Goal: Task Accomplishment & Management: Manage account settings

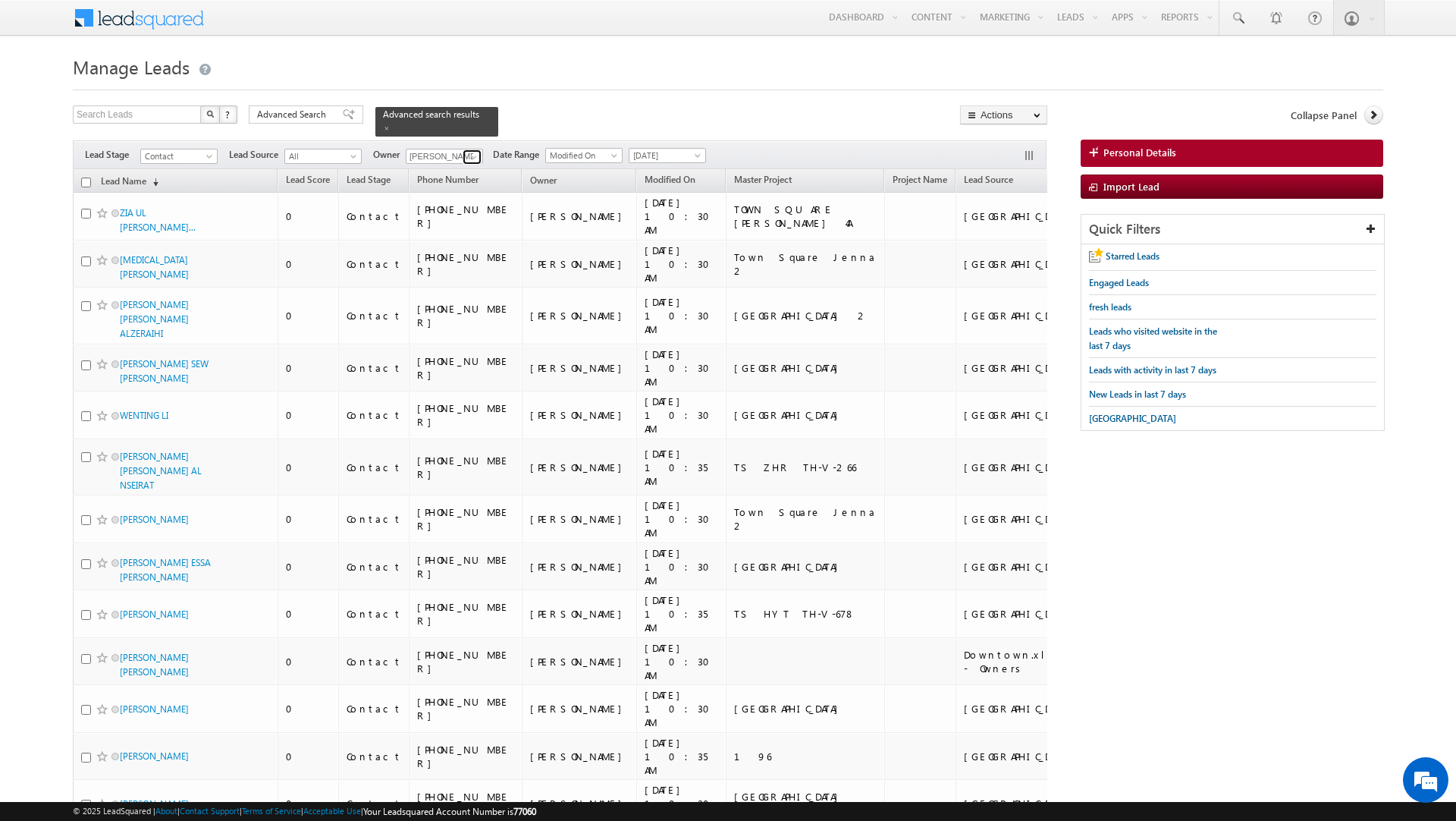
click at [477, 154] on span at bounding box center [473, 157] width 12 height 12
click at [689, 149] on span "[DATE]" at bounding box center [665, 156] width 72 height 13
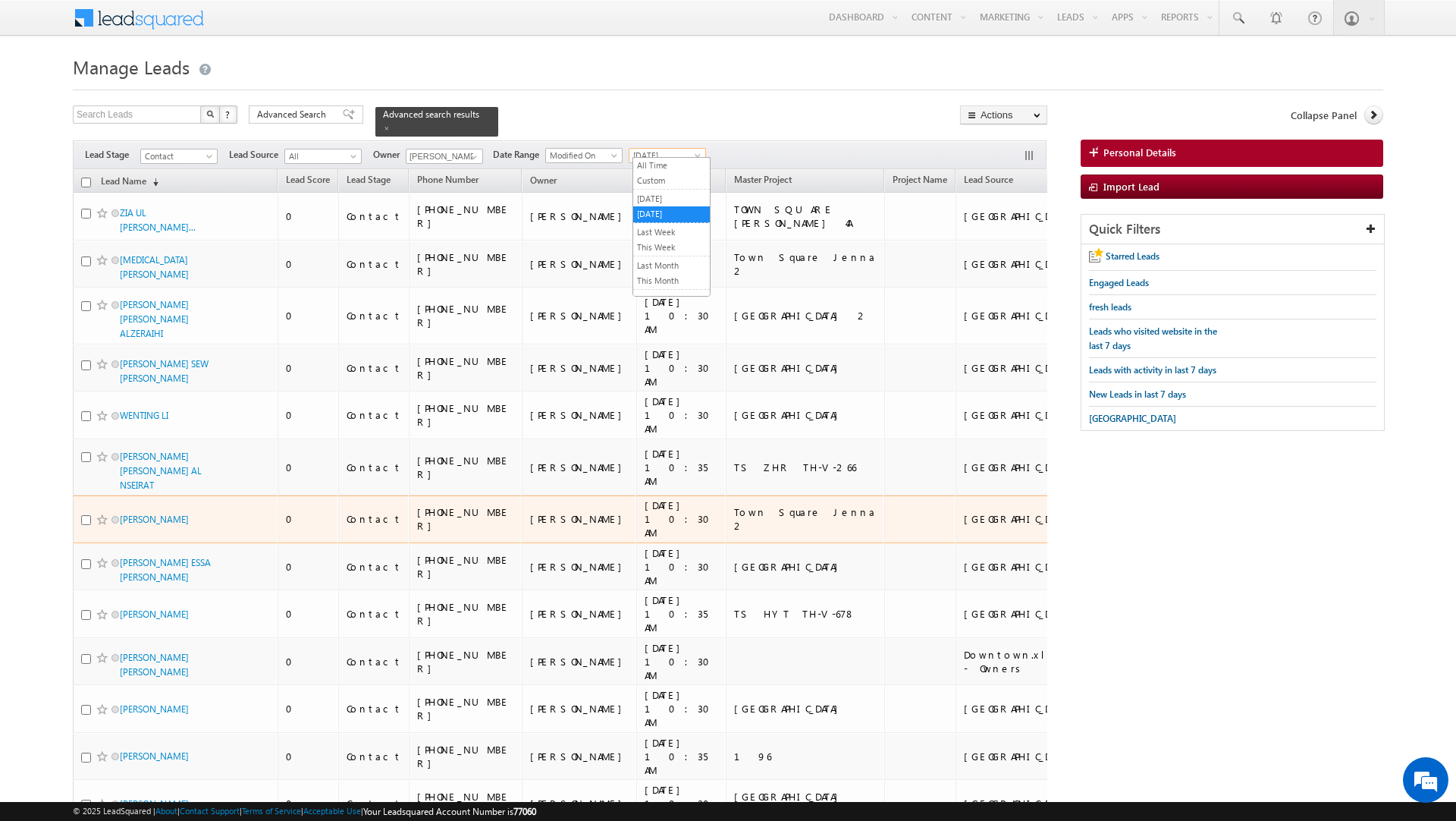
click at [884, 495] on td at bounding box center [920, 519] width 72 height 48
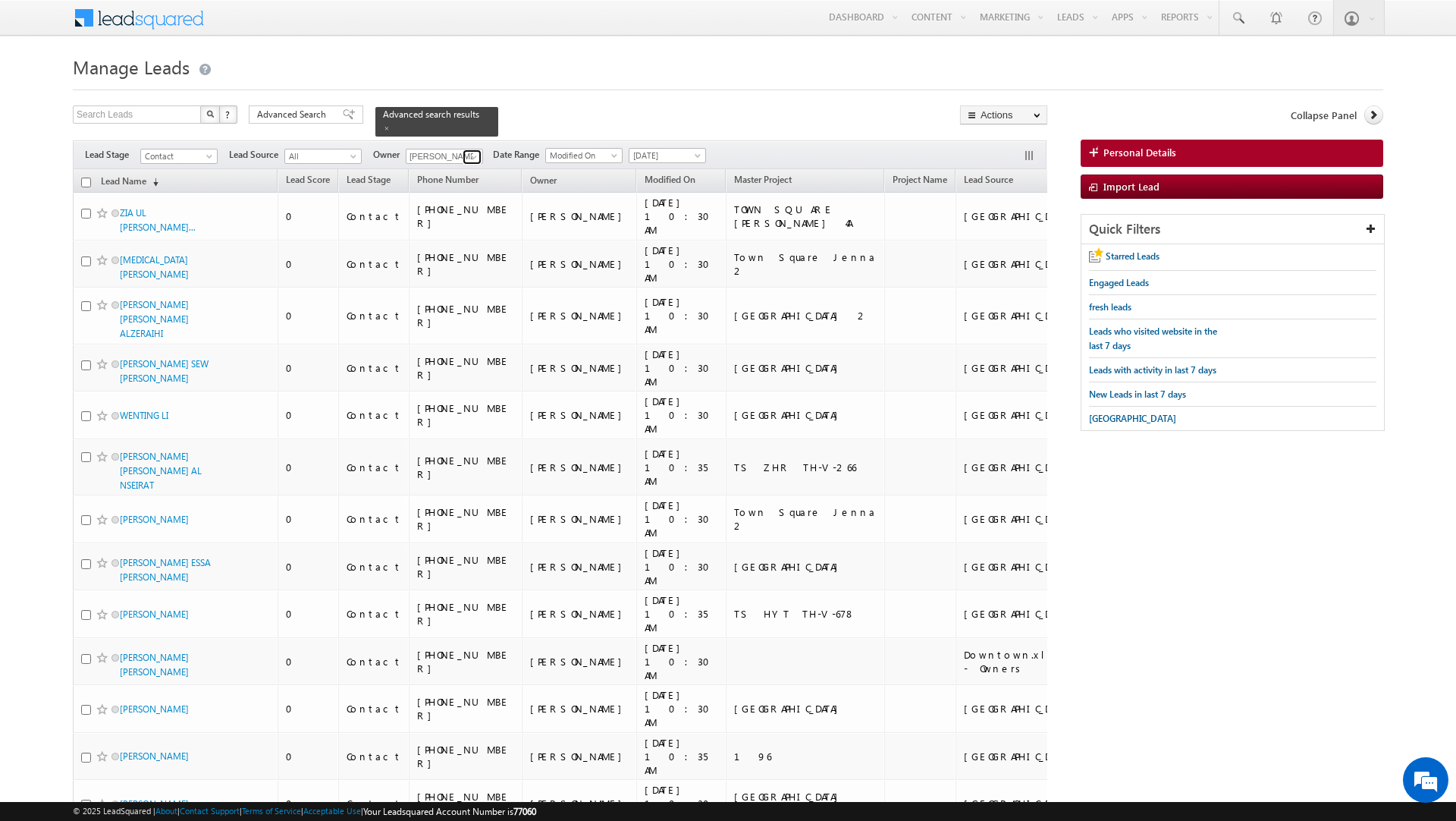
click at [474, 151] on span at bounding box center [473, 157] width 12 height 12
click at [451, 268] on span "sanjay.rajpurohit@indglobal.ae" at bounding box center [479, 274] width 136 height 11
type input "[PERSON_NAME]"
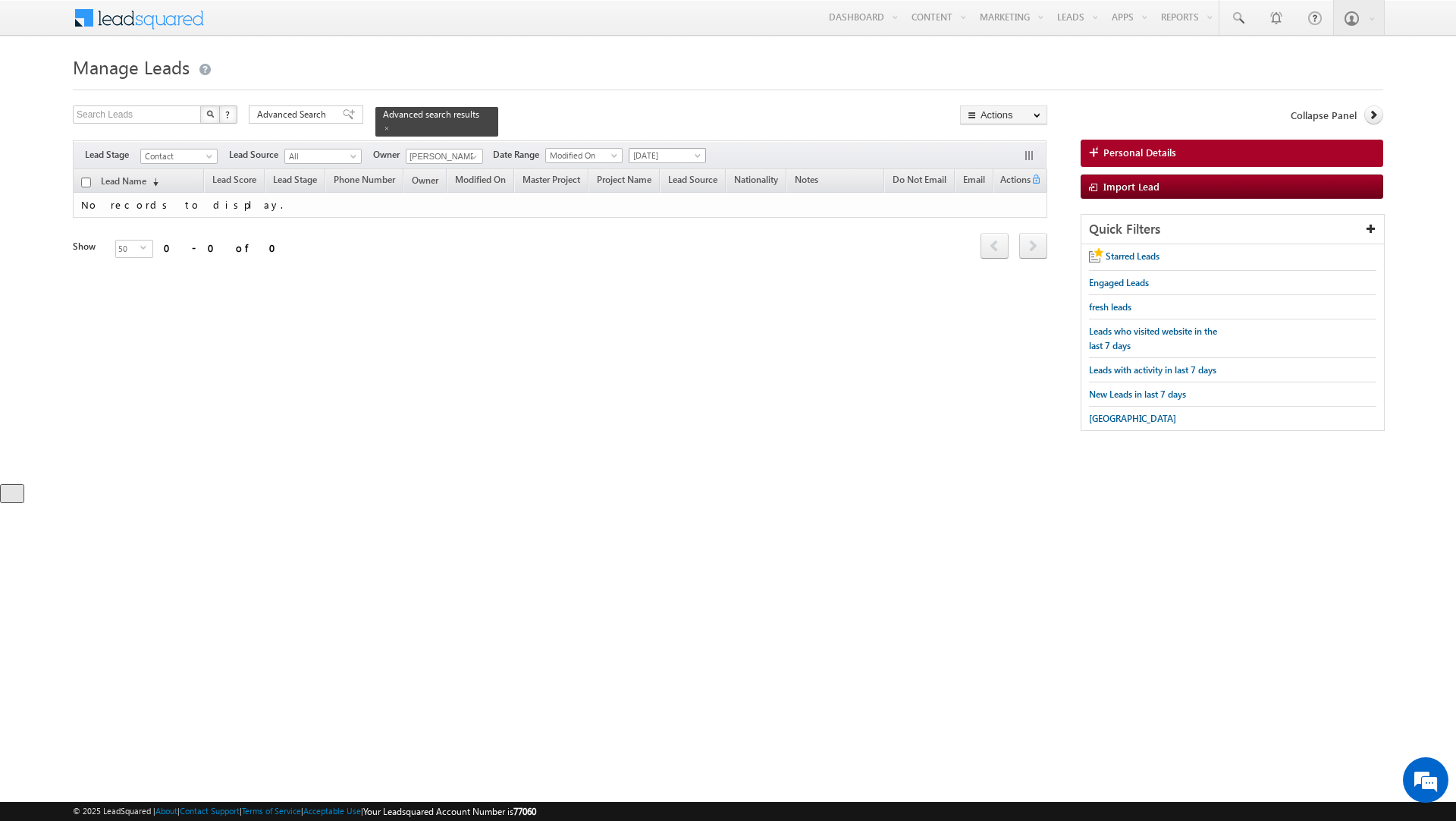
click at [695, 149] on span "[DATE]" at bounding box center [665, 156] width 72 height 13
click at [681, 162] on link "All Time" at bounding box center [672, 165] width 76 height 13
click at [326, 113] on span "Advanced Search" at bounding box center [293, 115] width 73 height 13
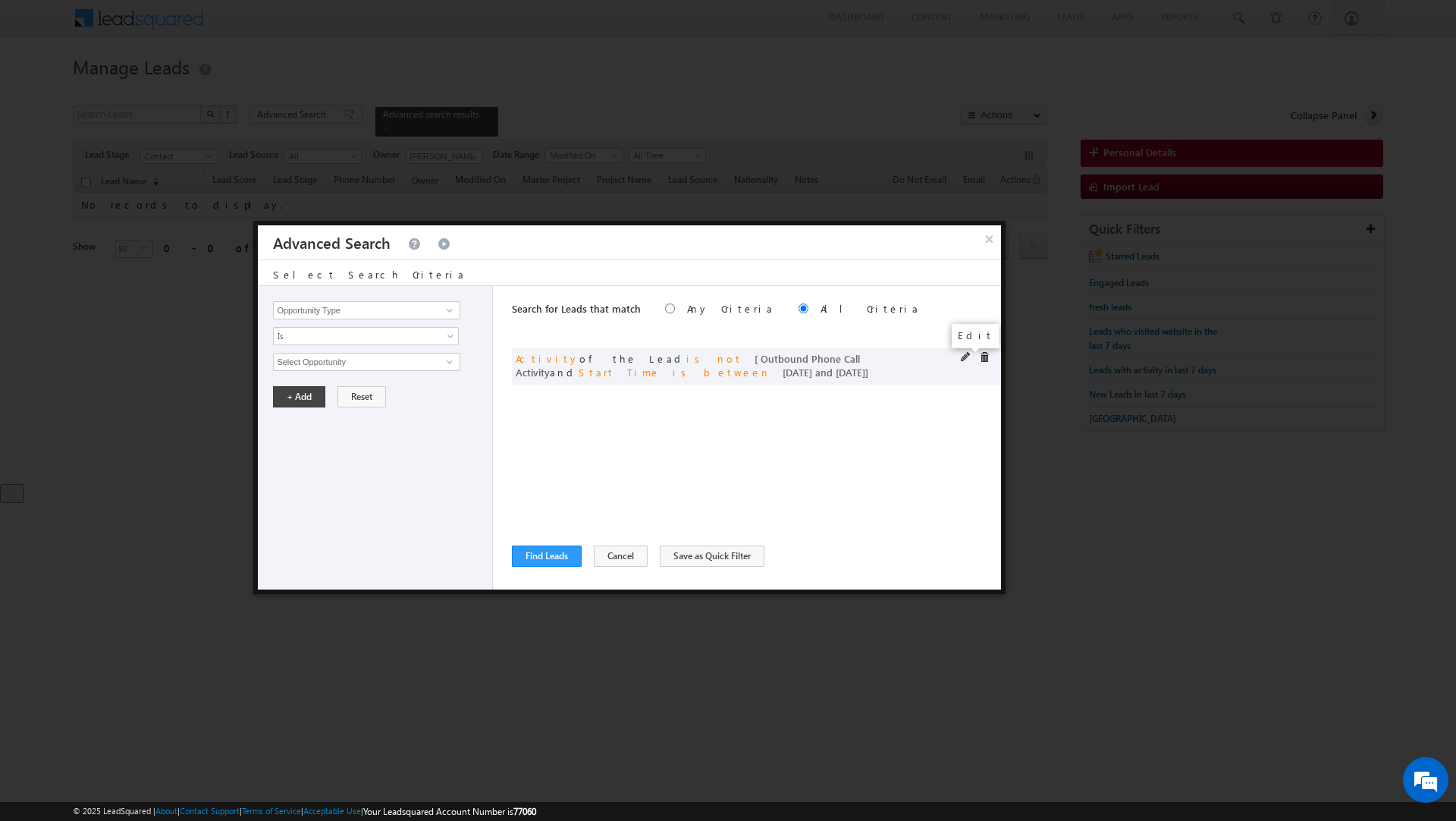
click at [962, 360] on span at bounding box center [966, 357] width 10 height 11
click at [344, 469] on input "09/08/2025" at bounding box center [317, 466] width 89 height 20
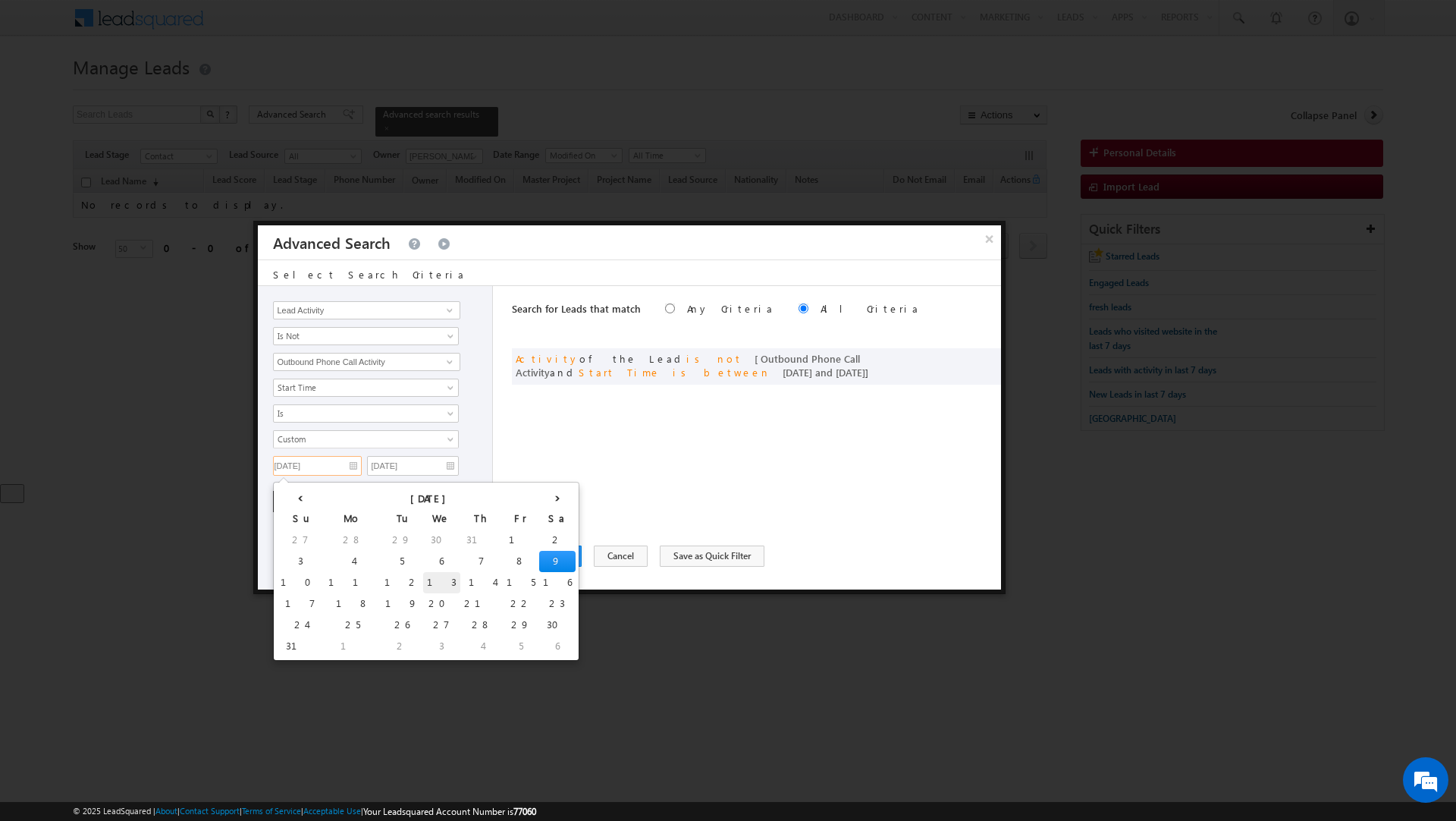
click at [423, 581] on td "13" at bounding box center [441, 582] width 37 height 21
type input "13/08/2025"
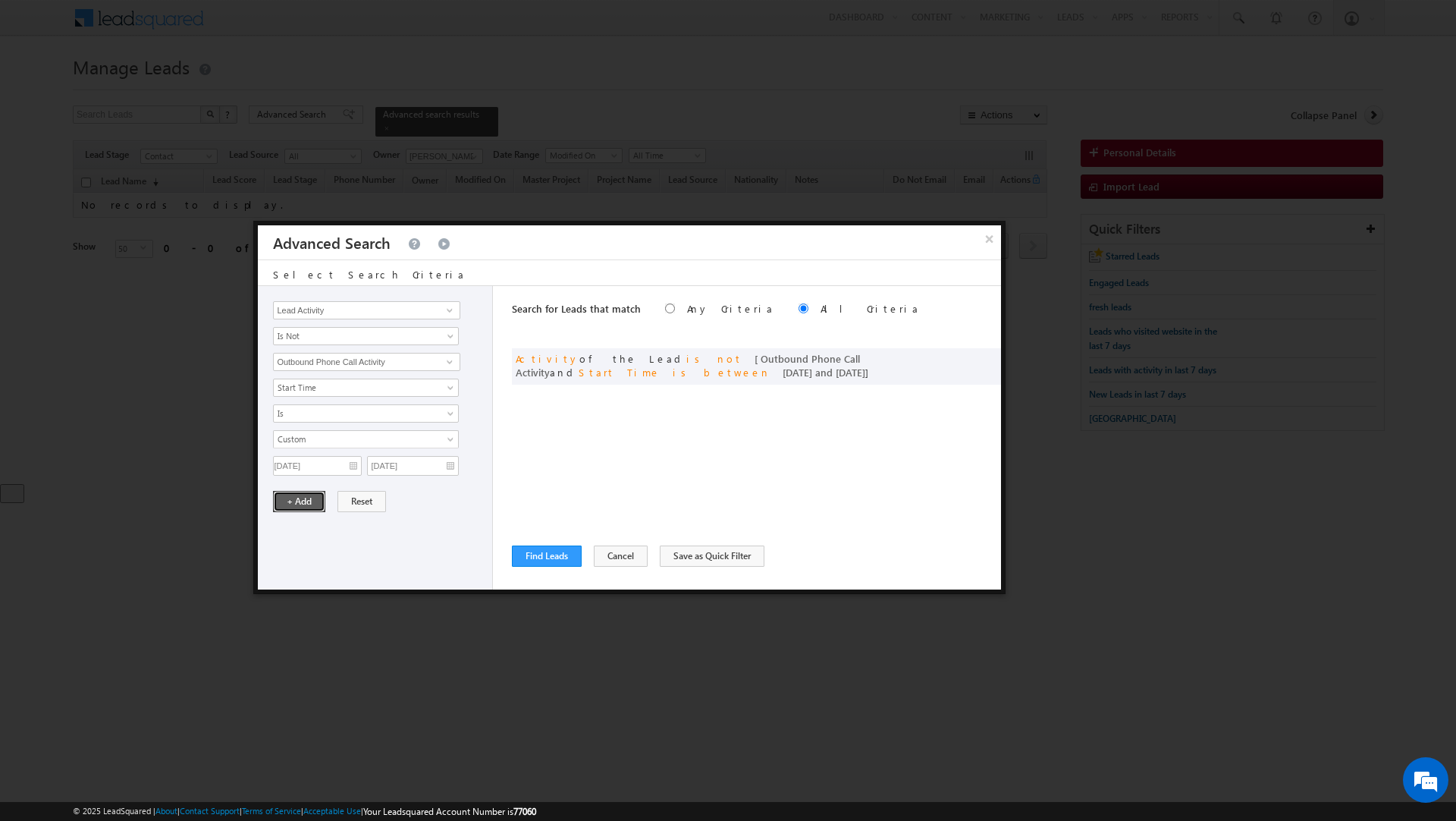
click at [301, 500] on button "+ Add" at bounding box center [299, 501] width 52 height 21
click at [538, 541] on div "Search for Leads that match Any Criteria All Criteria Note that the current tri…" at bounding box center [756, 438] width 489 height 304
click at [537, 556] on button "Find Leads" at bounding box center [546, 556] width 70 height 21
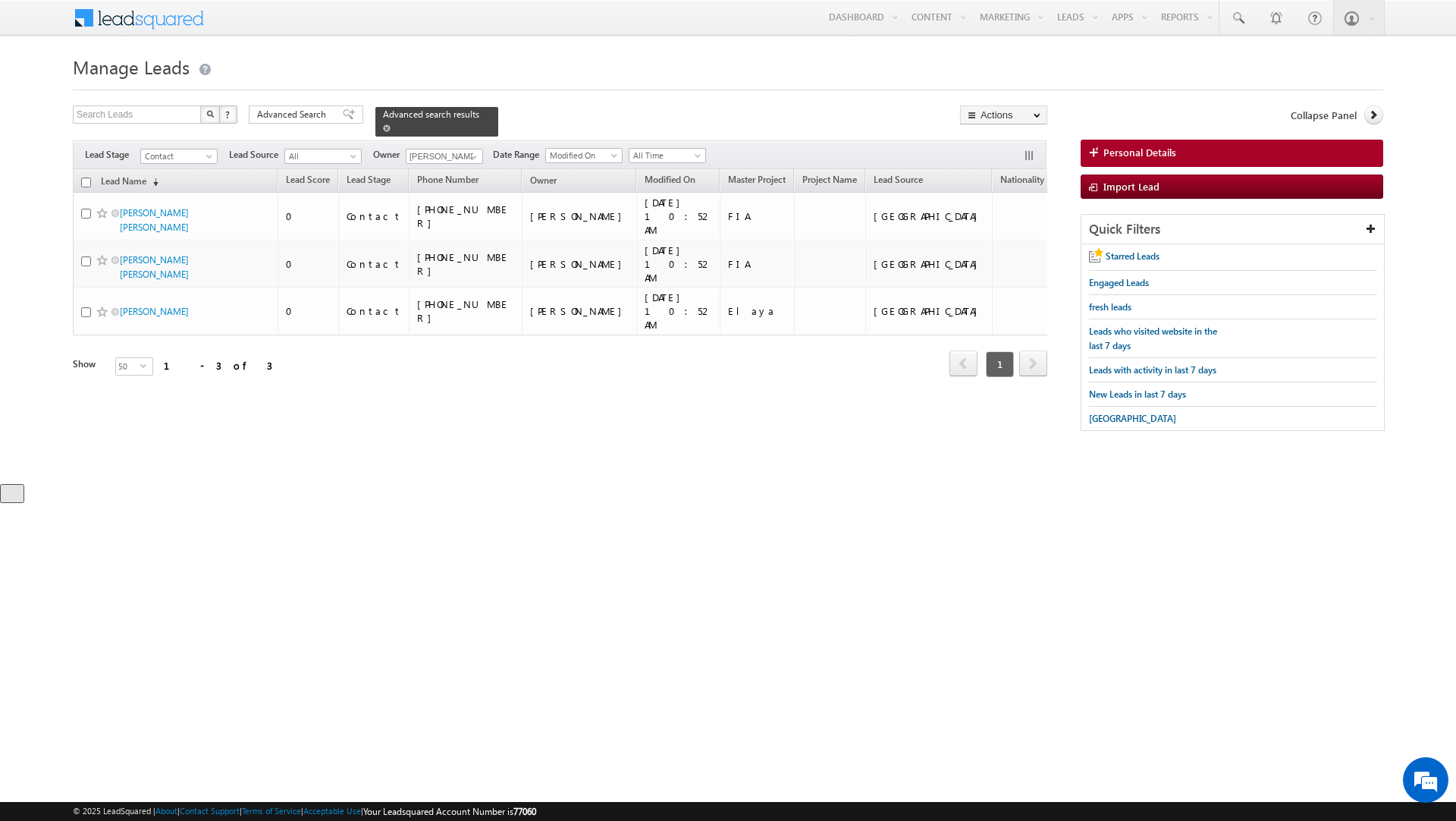
click at [390, 124] on span at bounding box center [386, 128] width 8 height 8
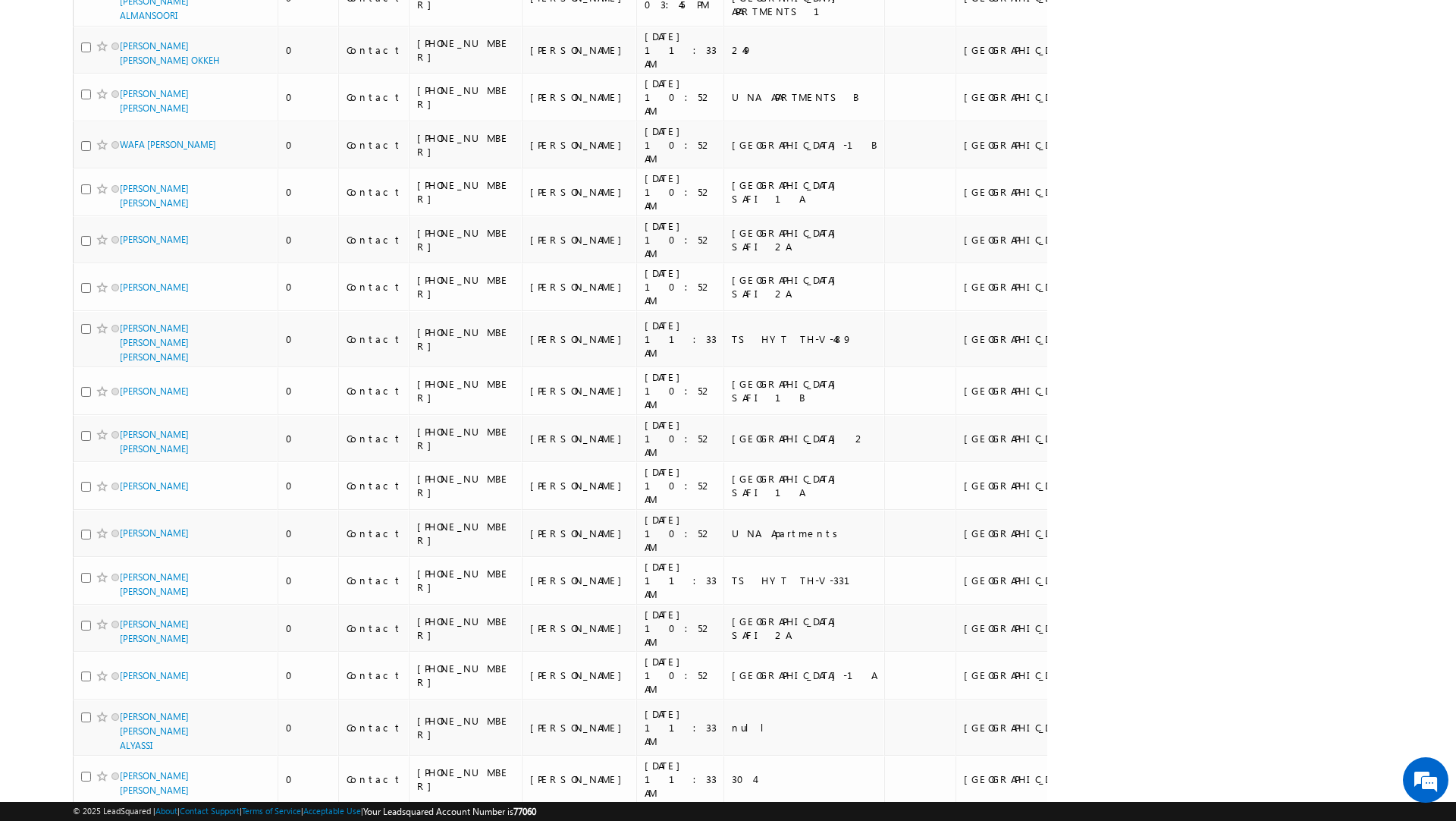
scroll to position [0, 0]
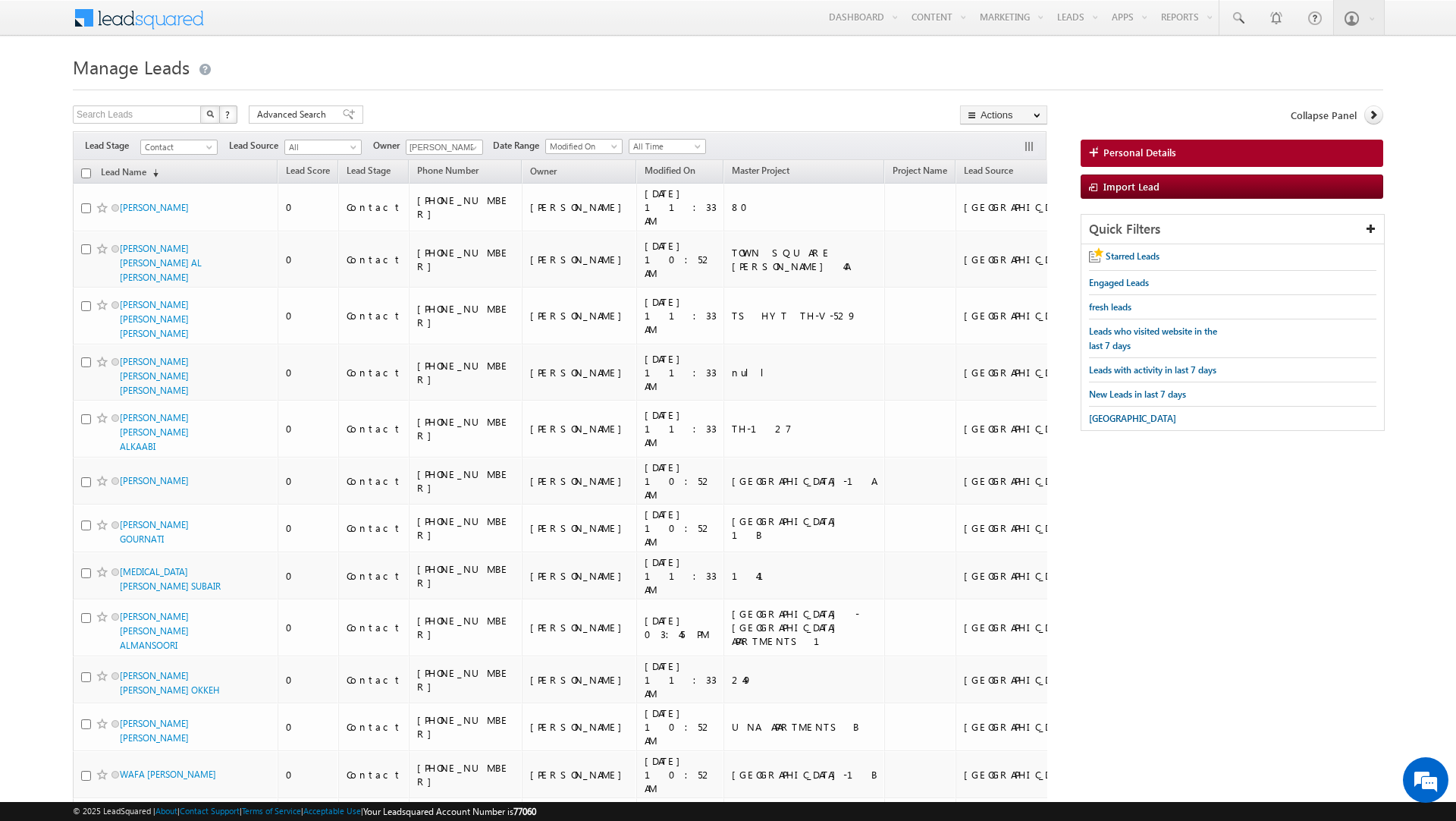
click at [86, 172] on input "checkbox" at bounding box center [86, 173] width 10 height 10
checkbox input "true"
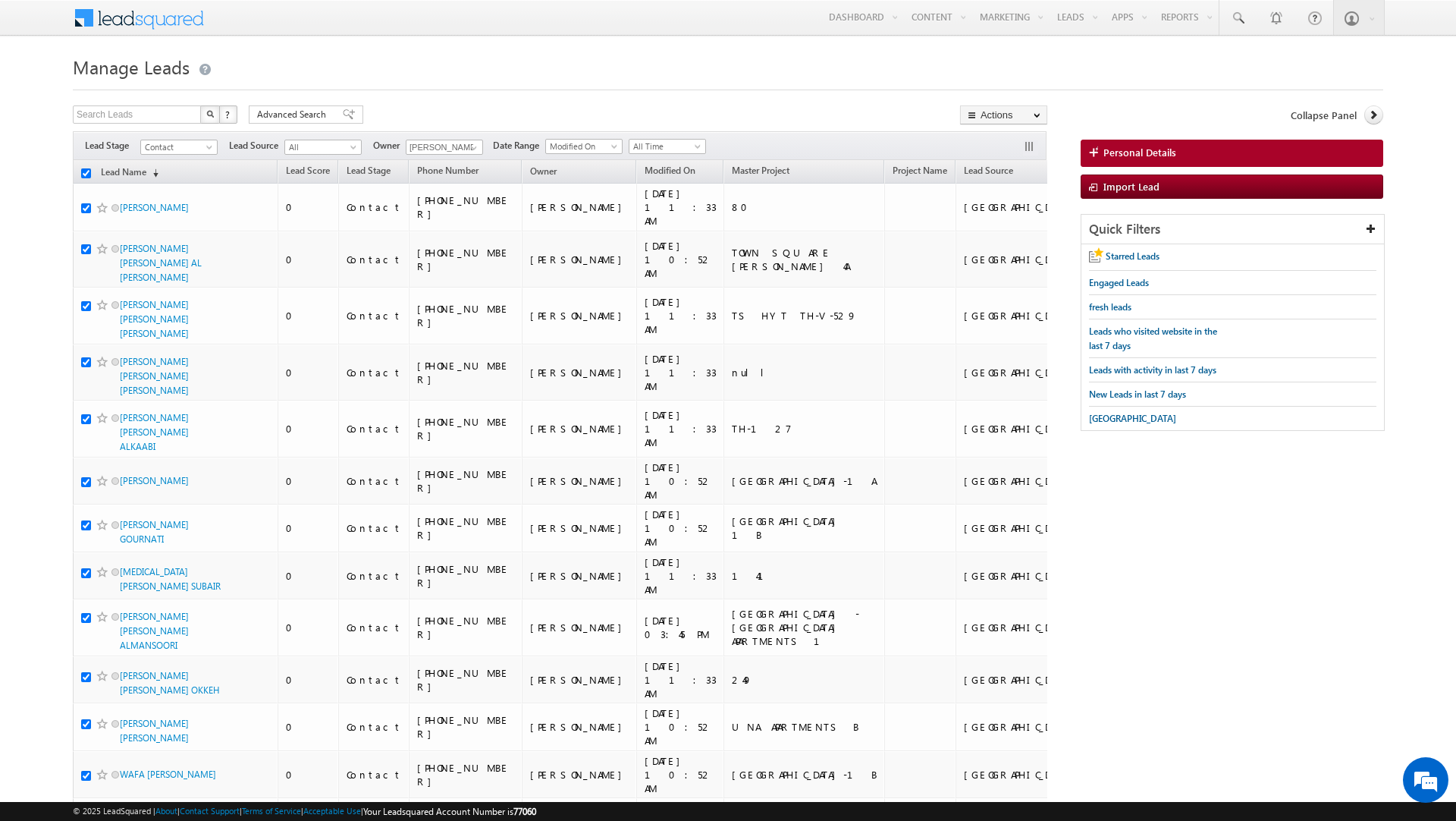
checkbox input "true"
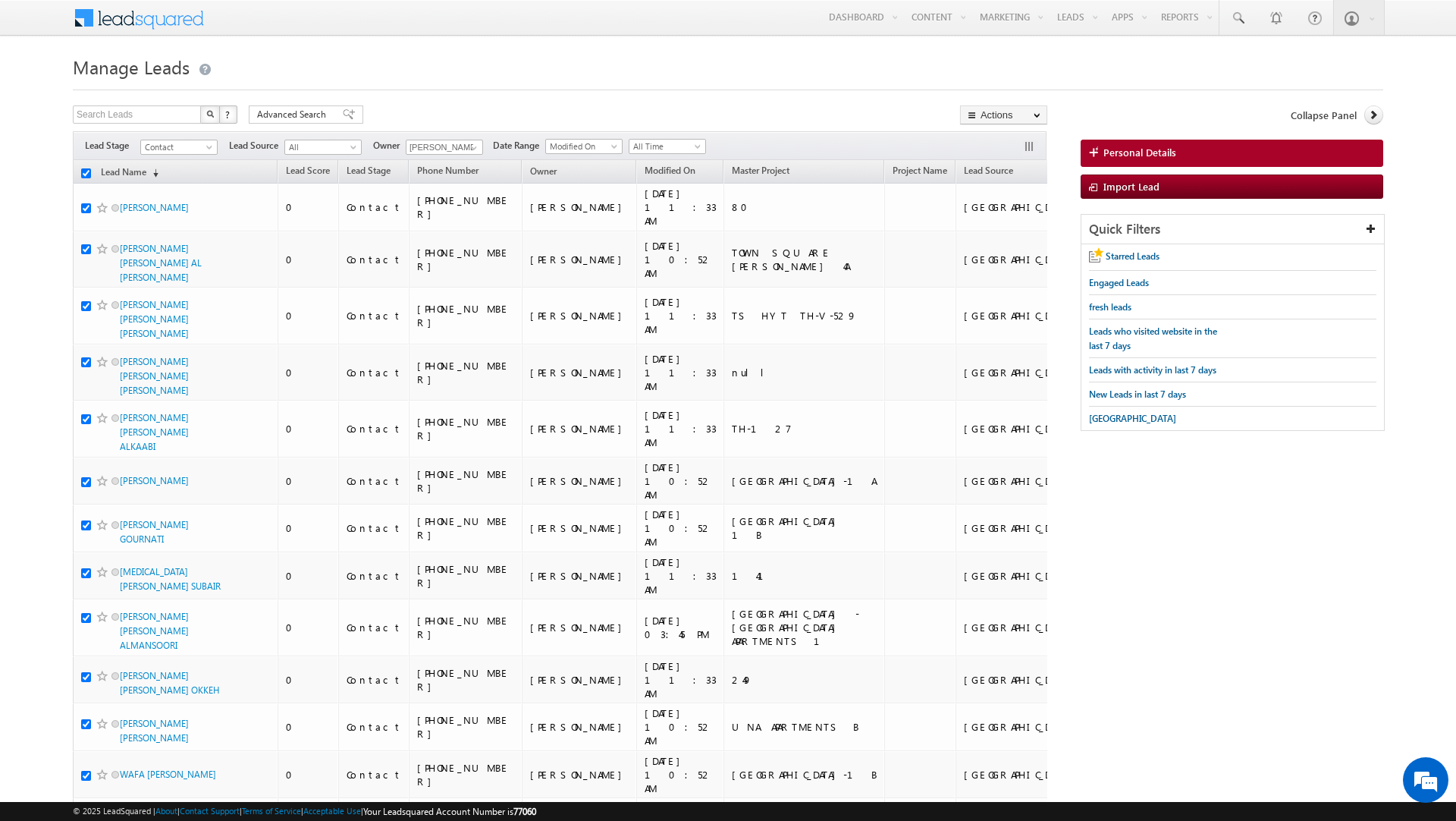
checkbox input "true"
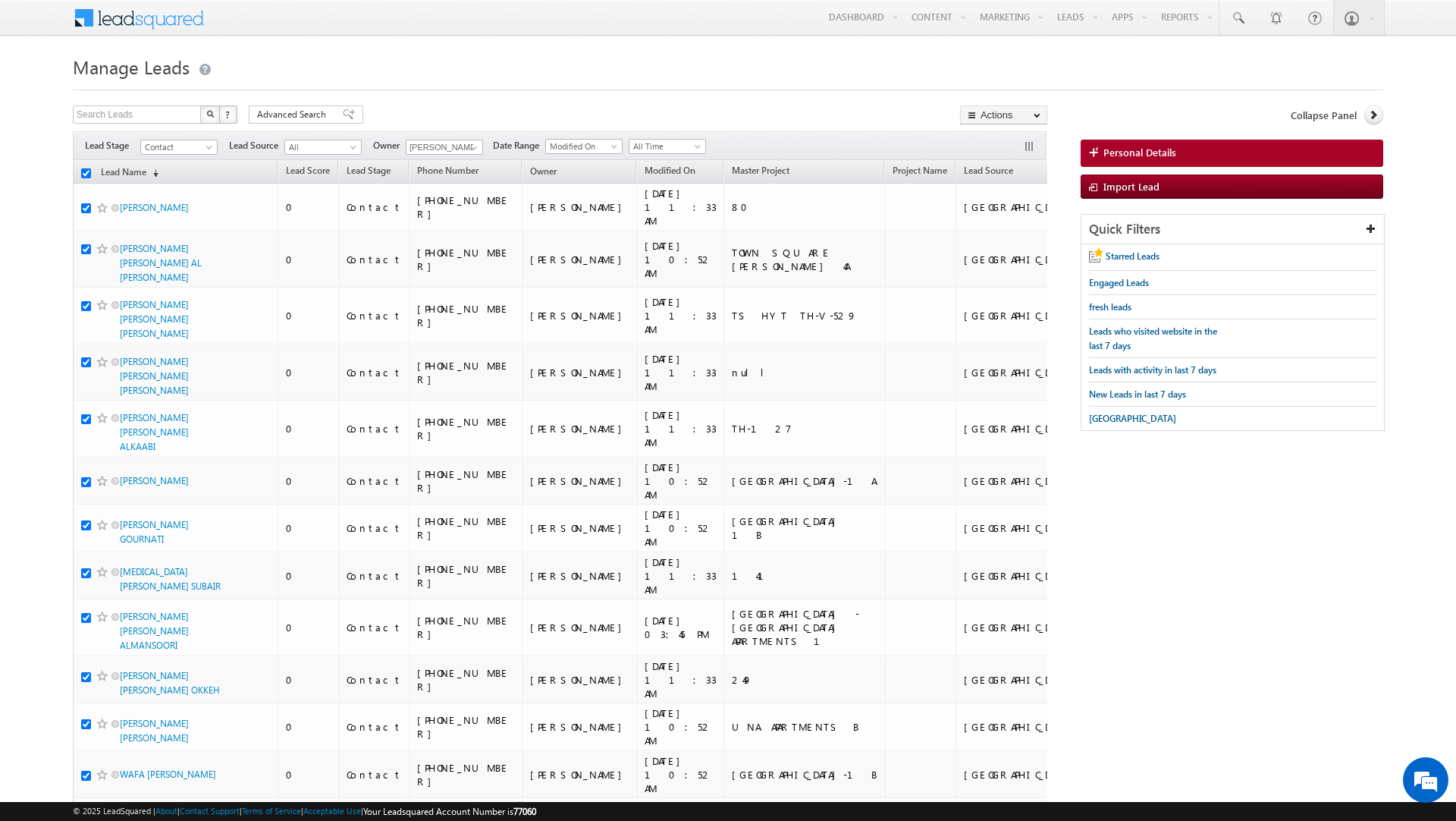
checkbox input "true"
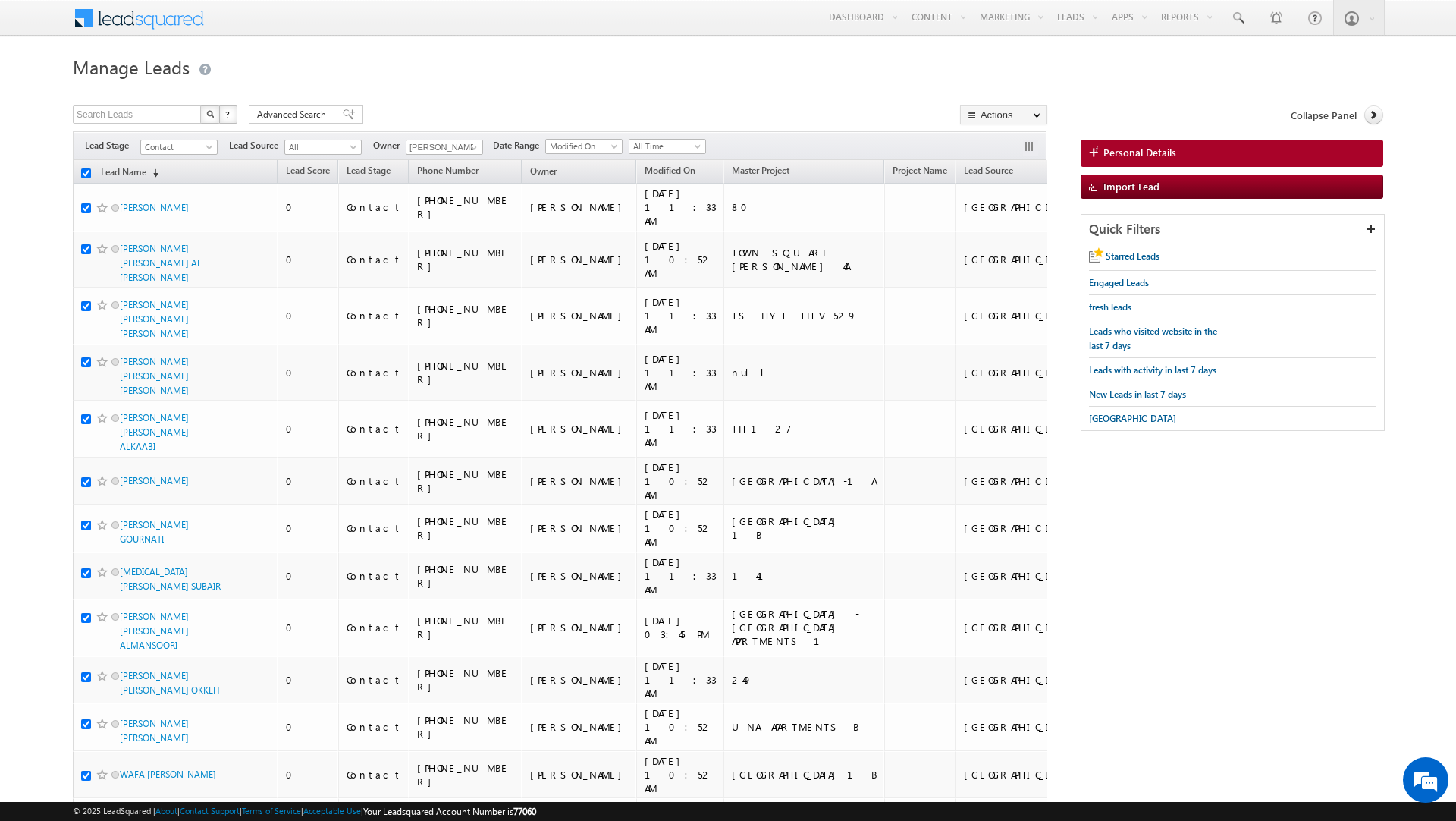
checkbox input "true"
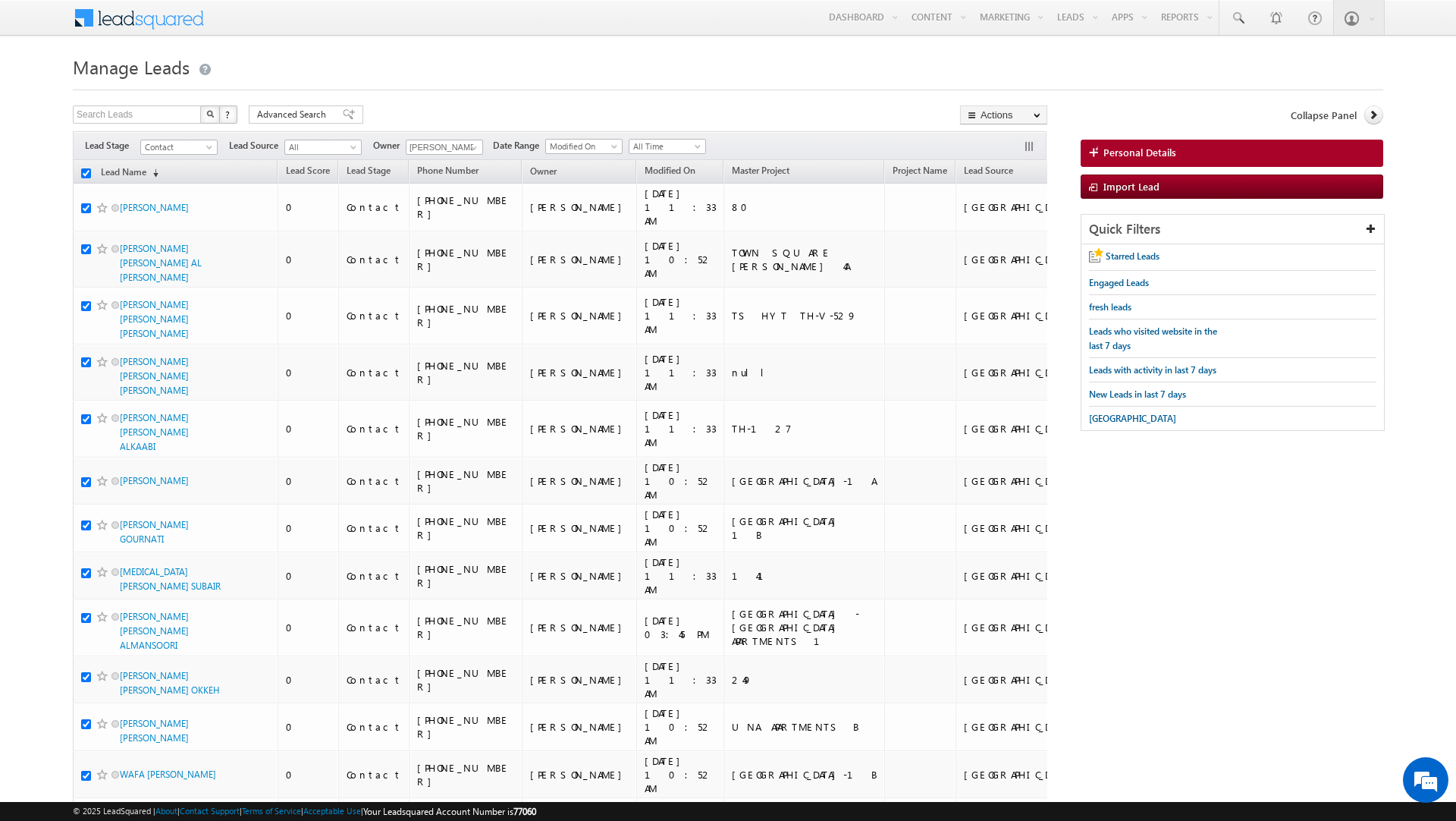
checkbox input "true"
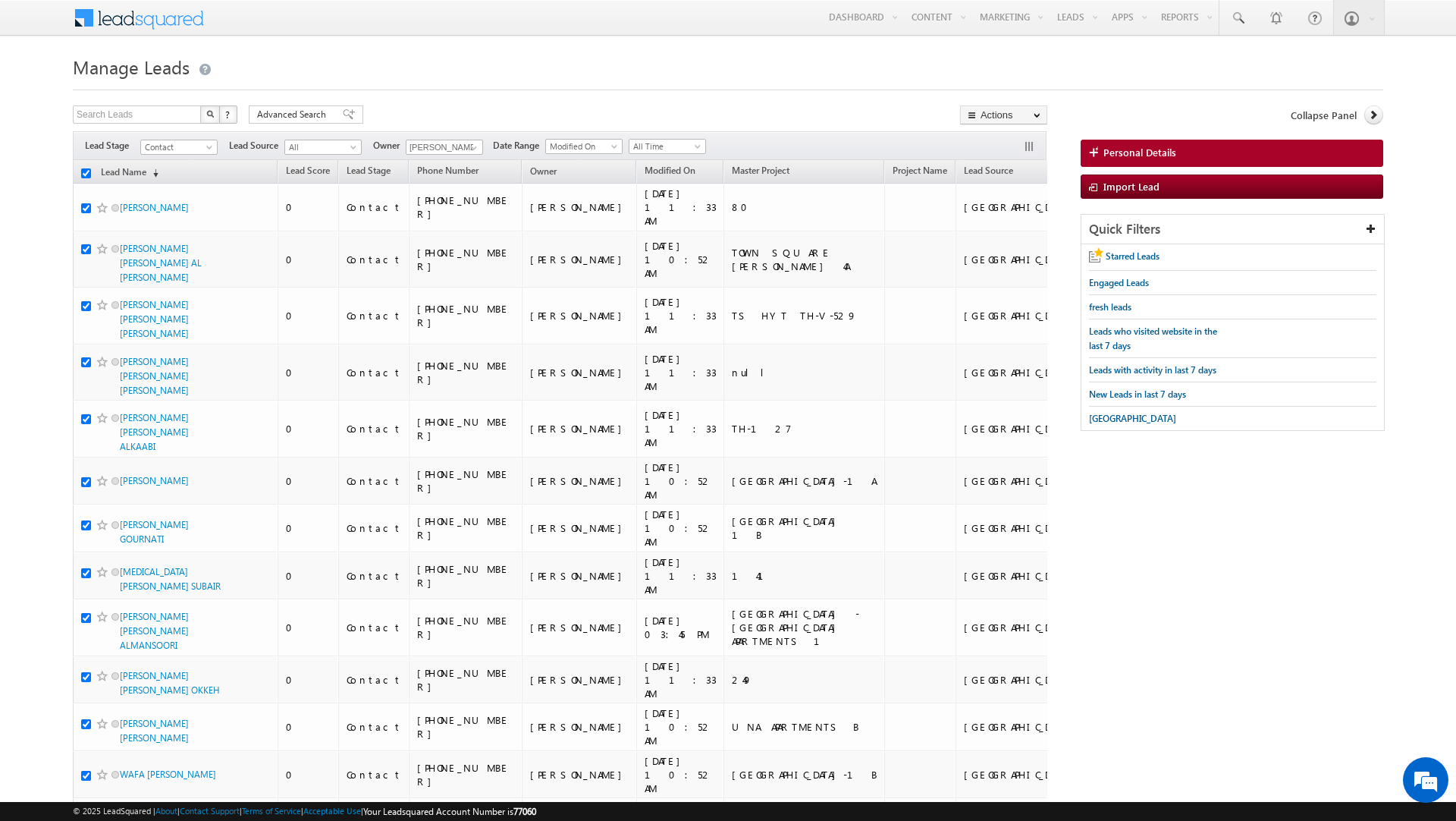
checkbox input "true"
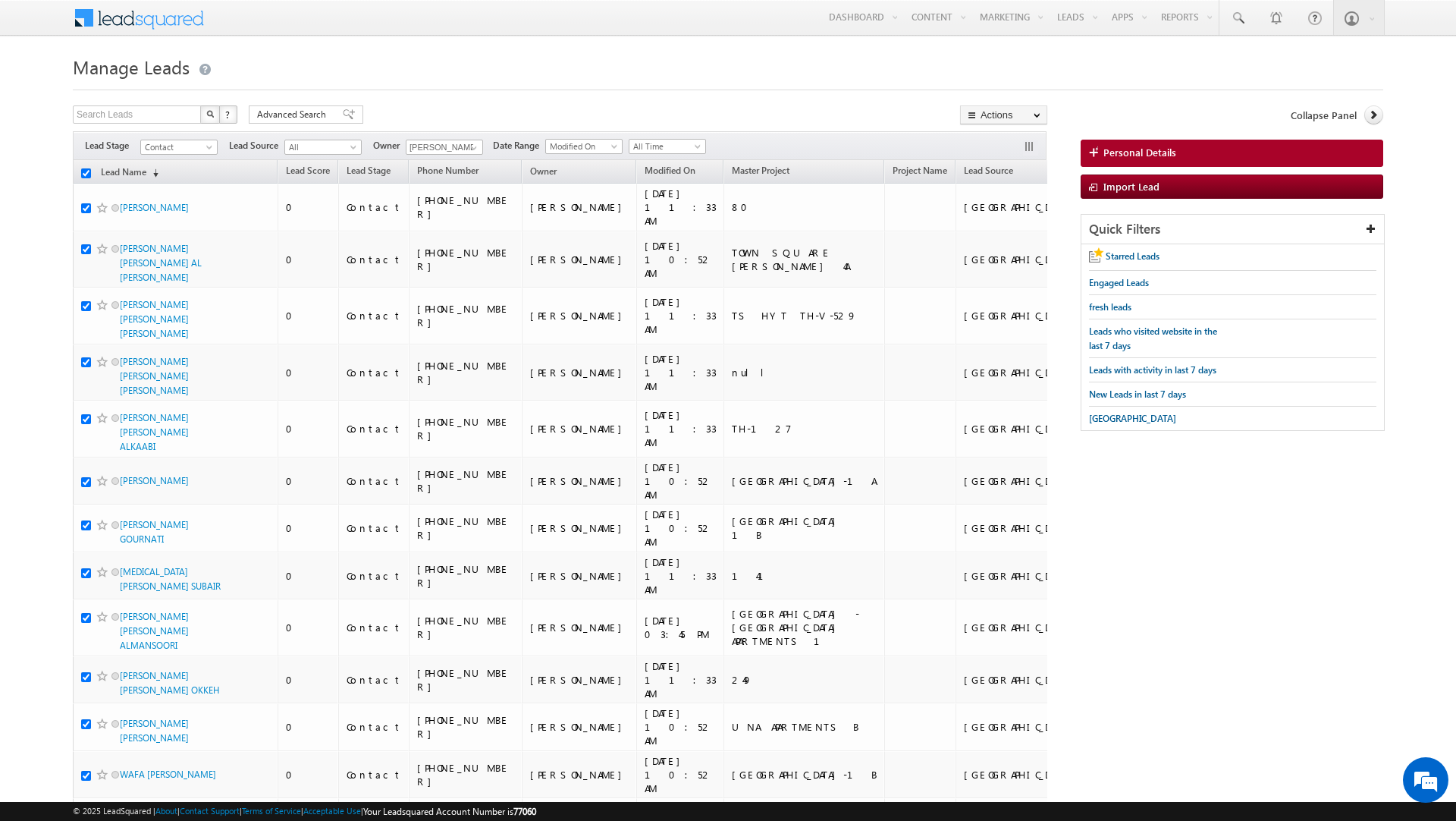
checkbox input "true"
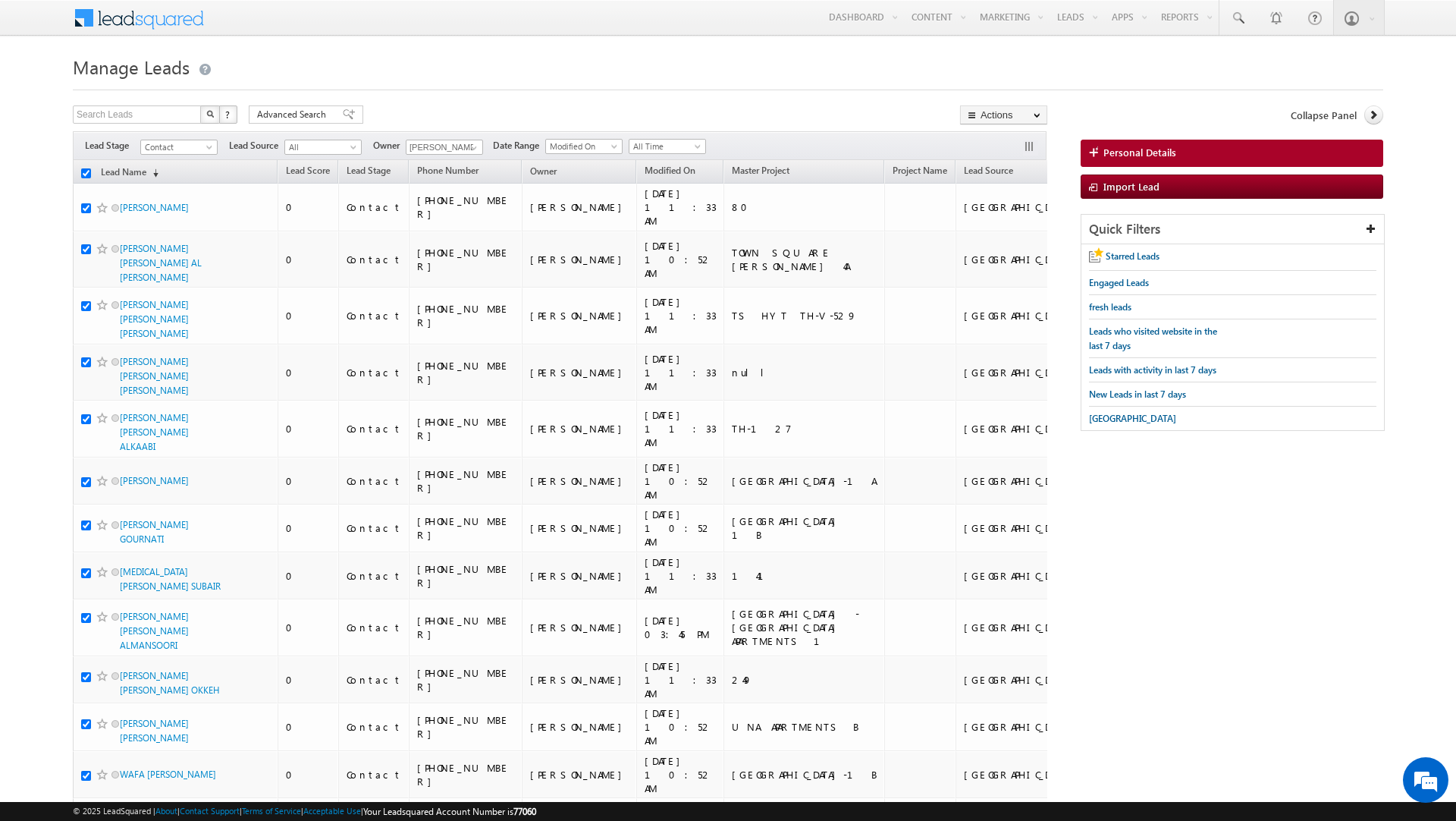
checkbox input "true"
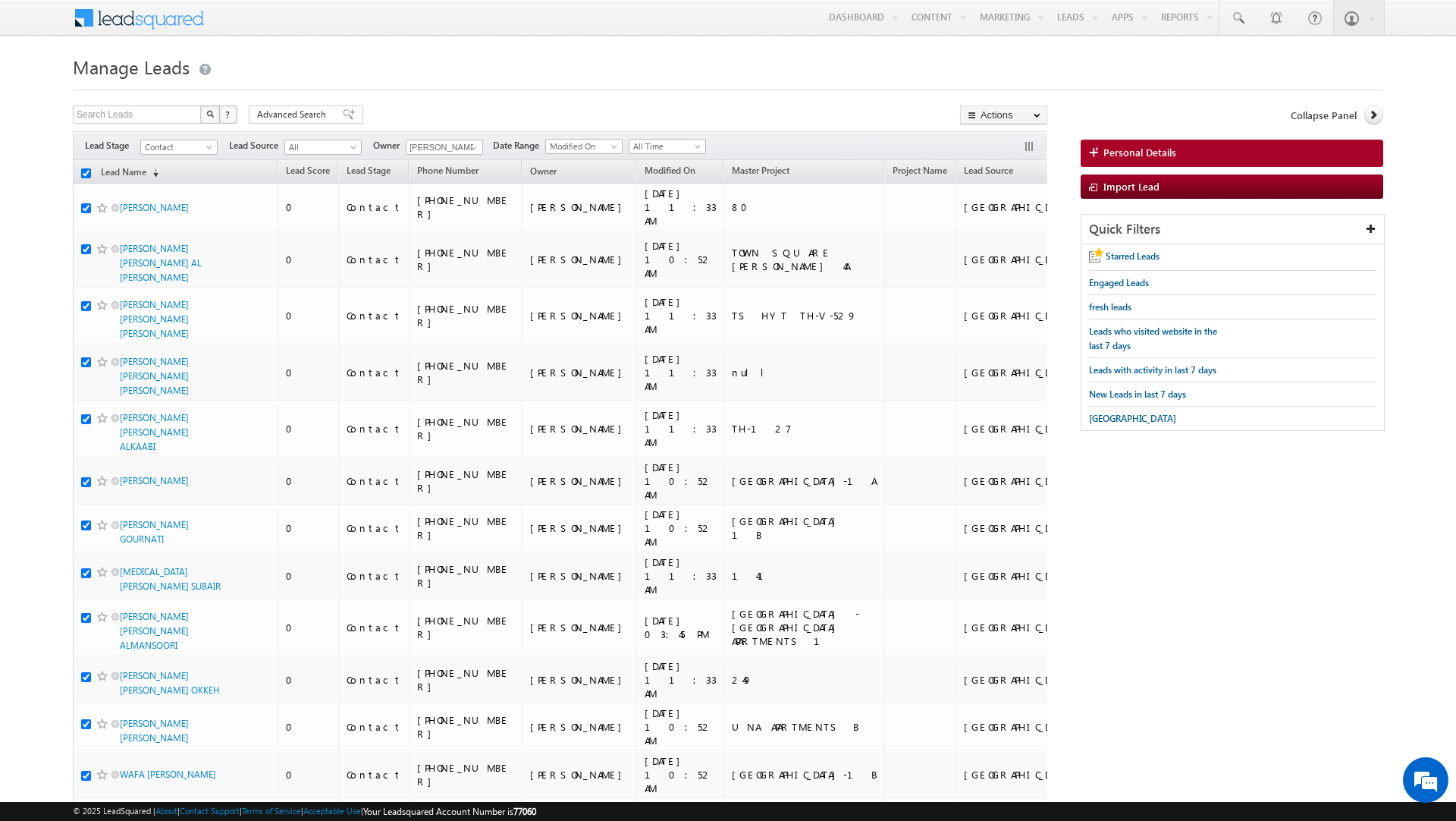
checkbox input "true"
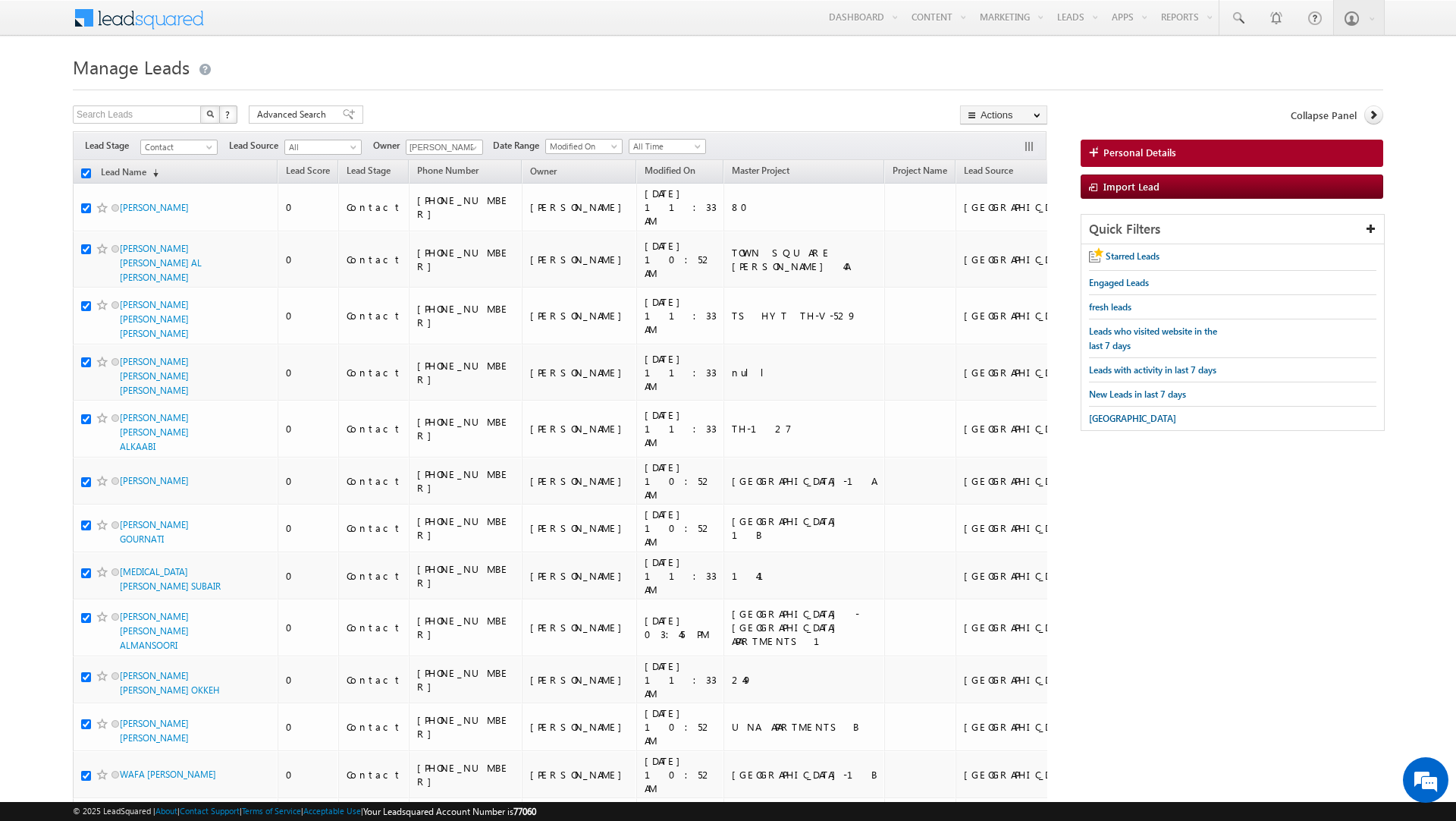
checkbox input "true"
click at [133, 174] on link "Lead Name (sorted descending)" at bounding box center [130, 173] width 73 height 20
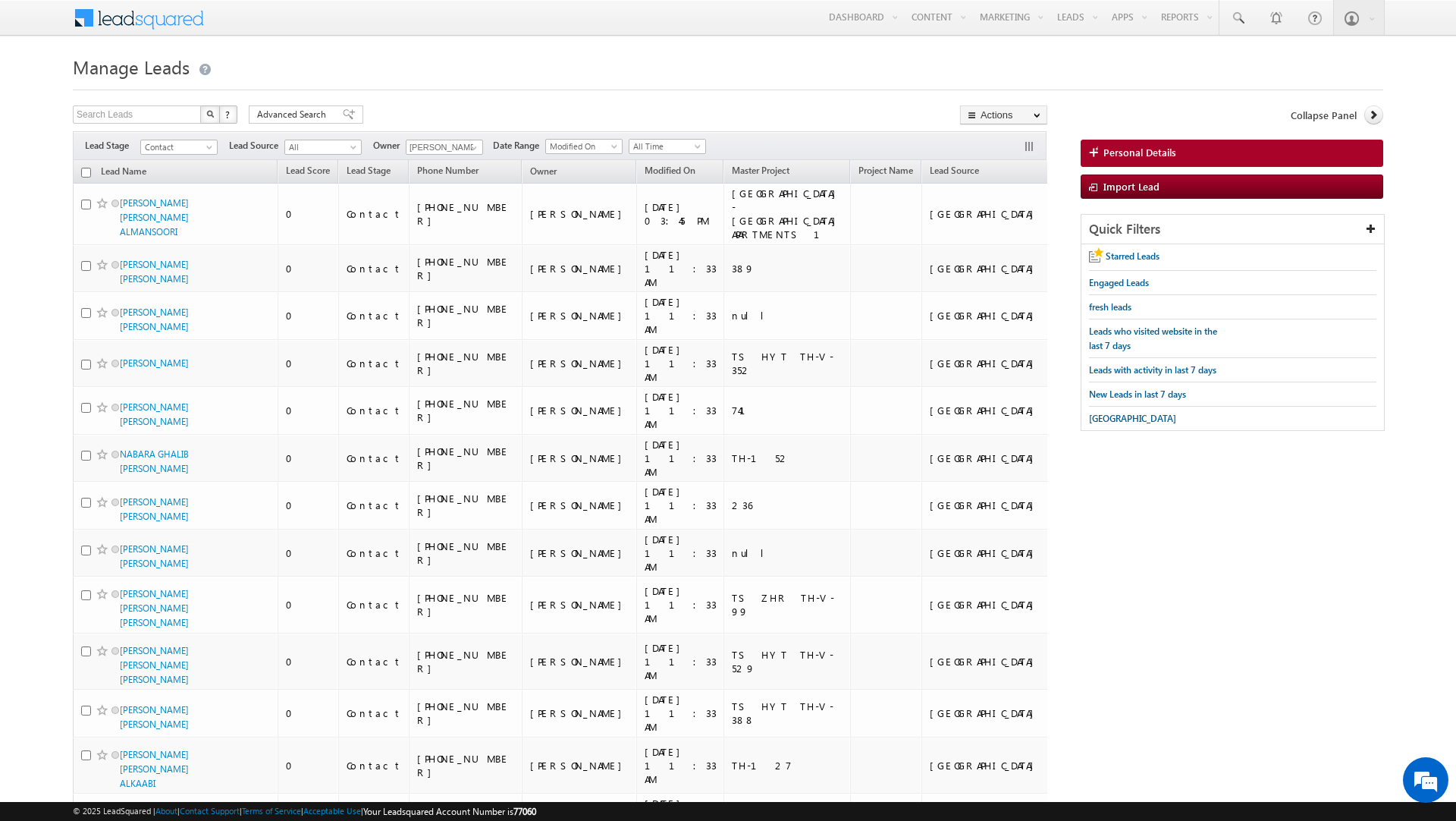
click at [86, 177] on input "checkbox" at bounding box center [86, 173] width 10 height 10
checkbox input "true"
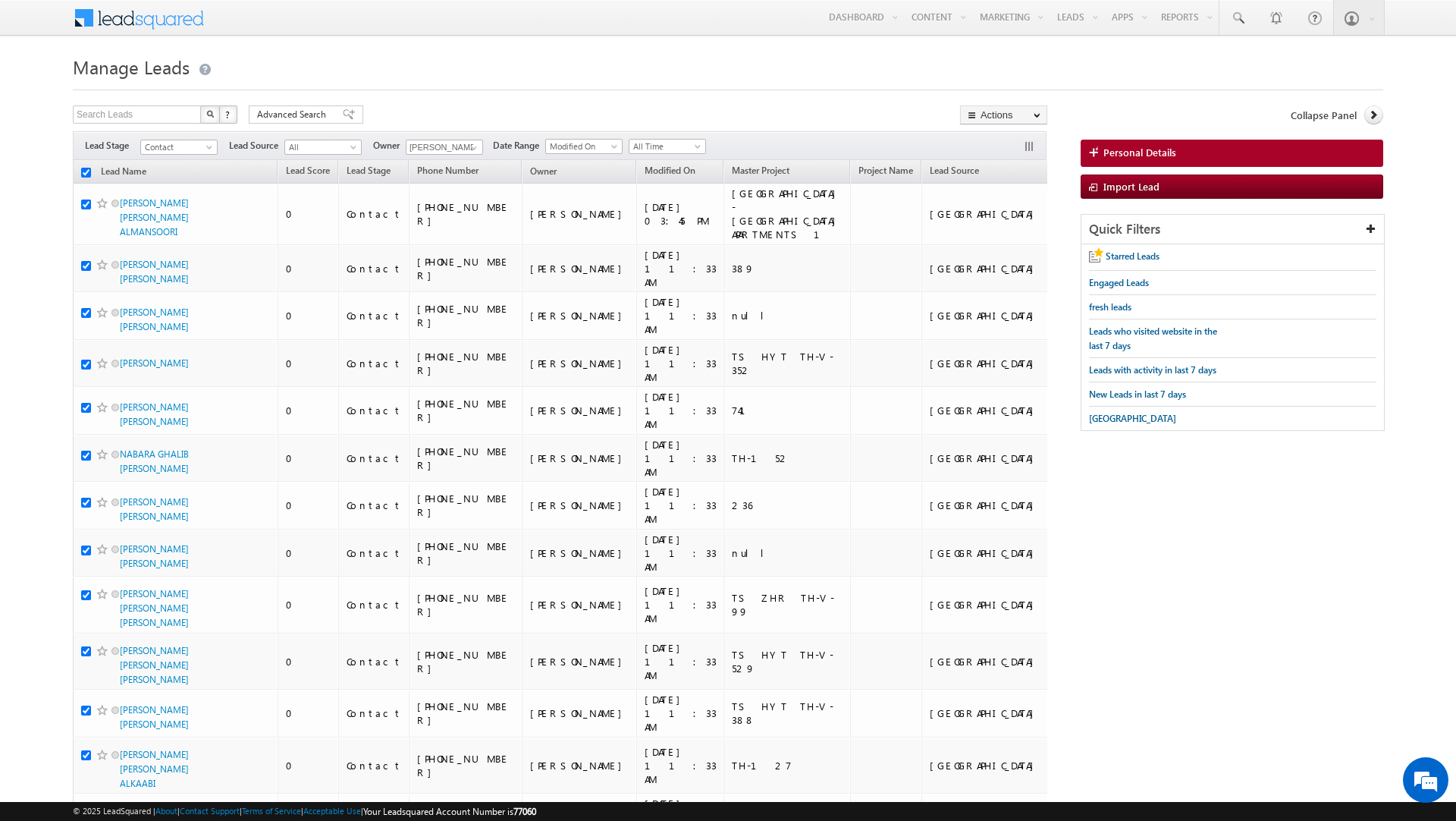
checkbox input "true"
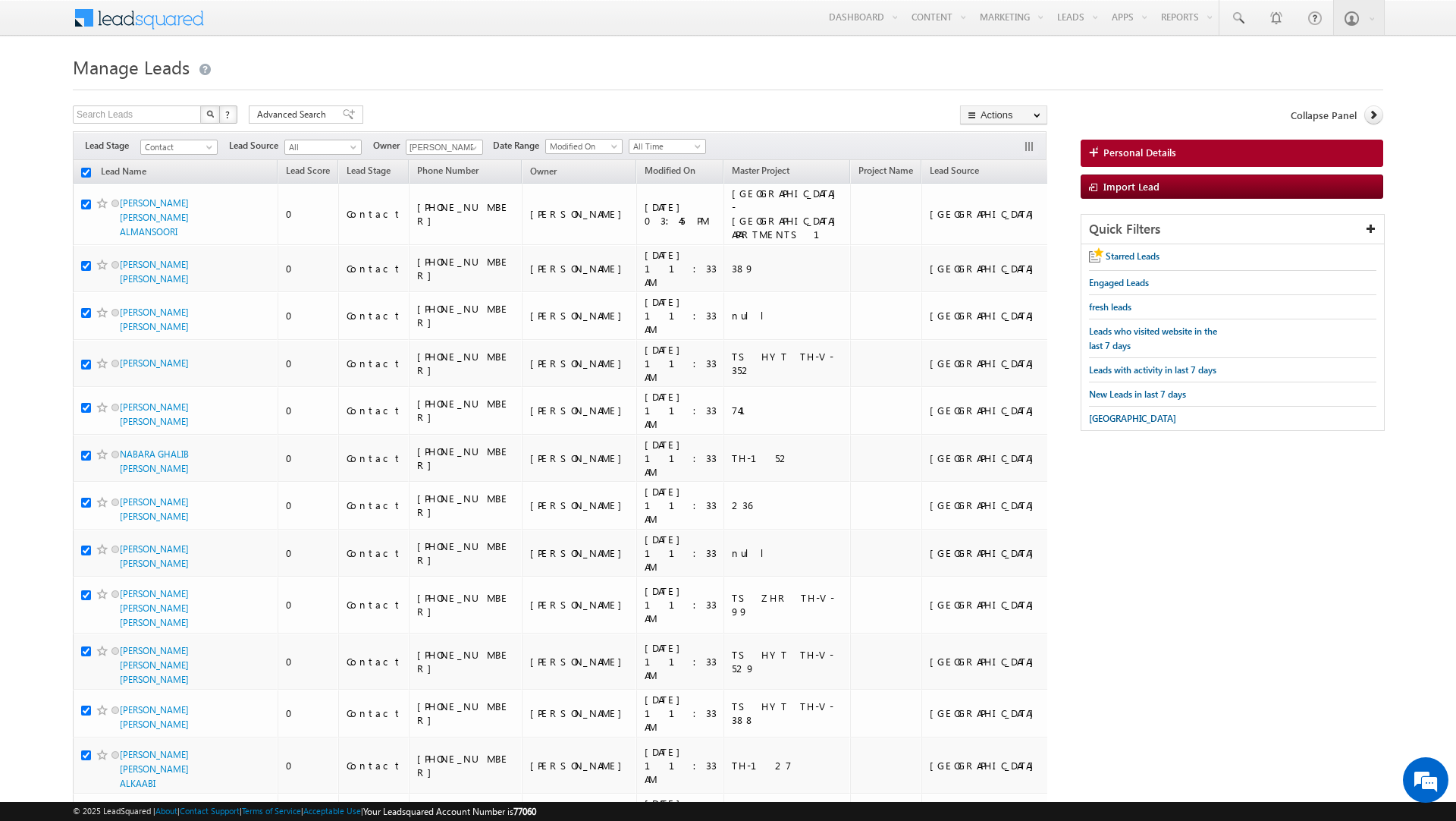
checkbox input "true"
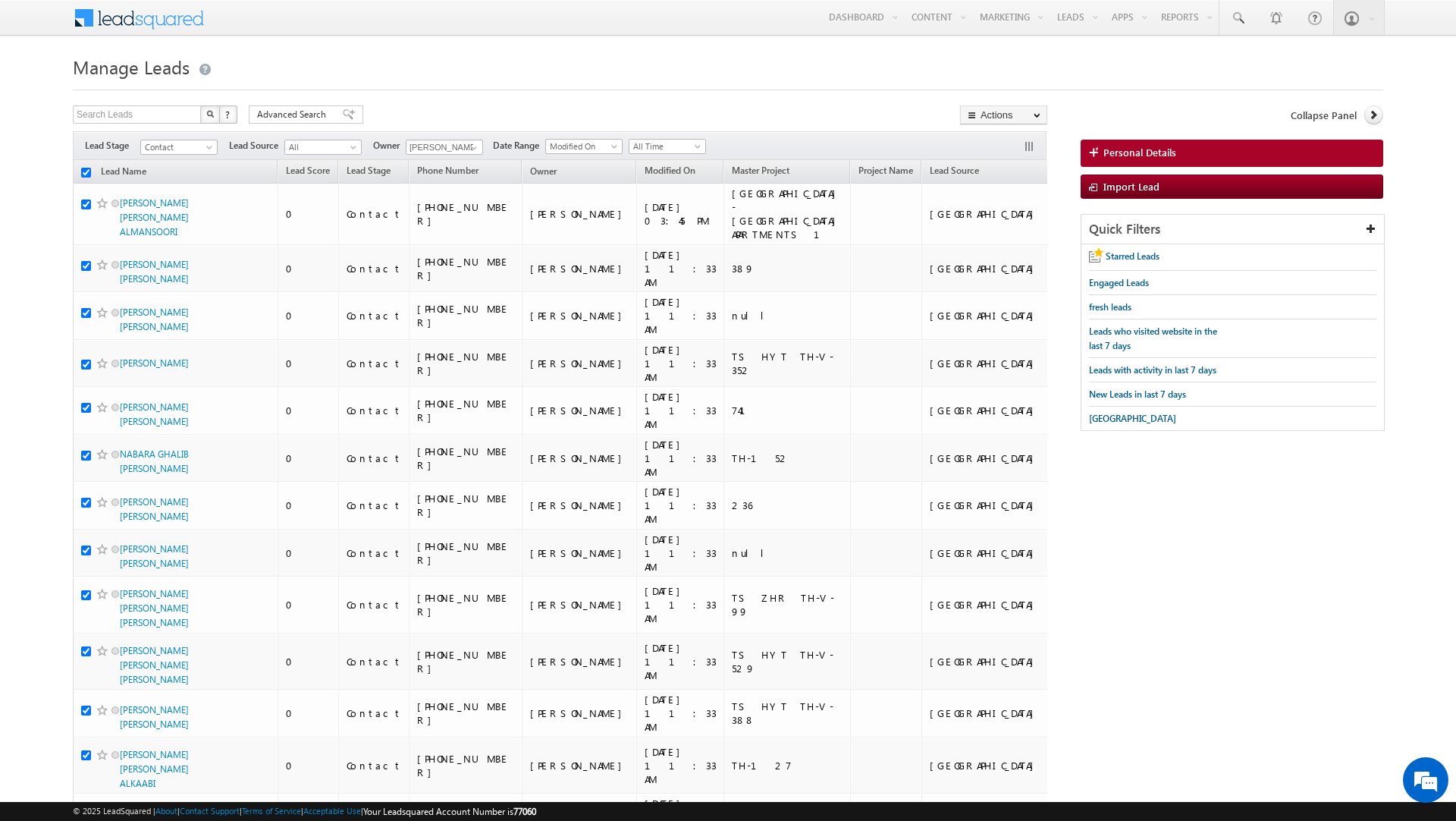
checkbox input "true"
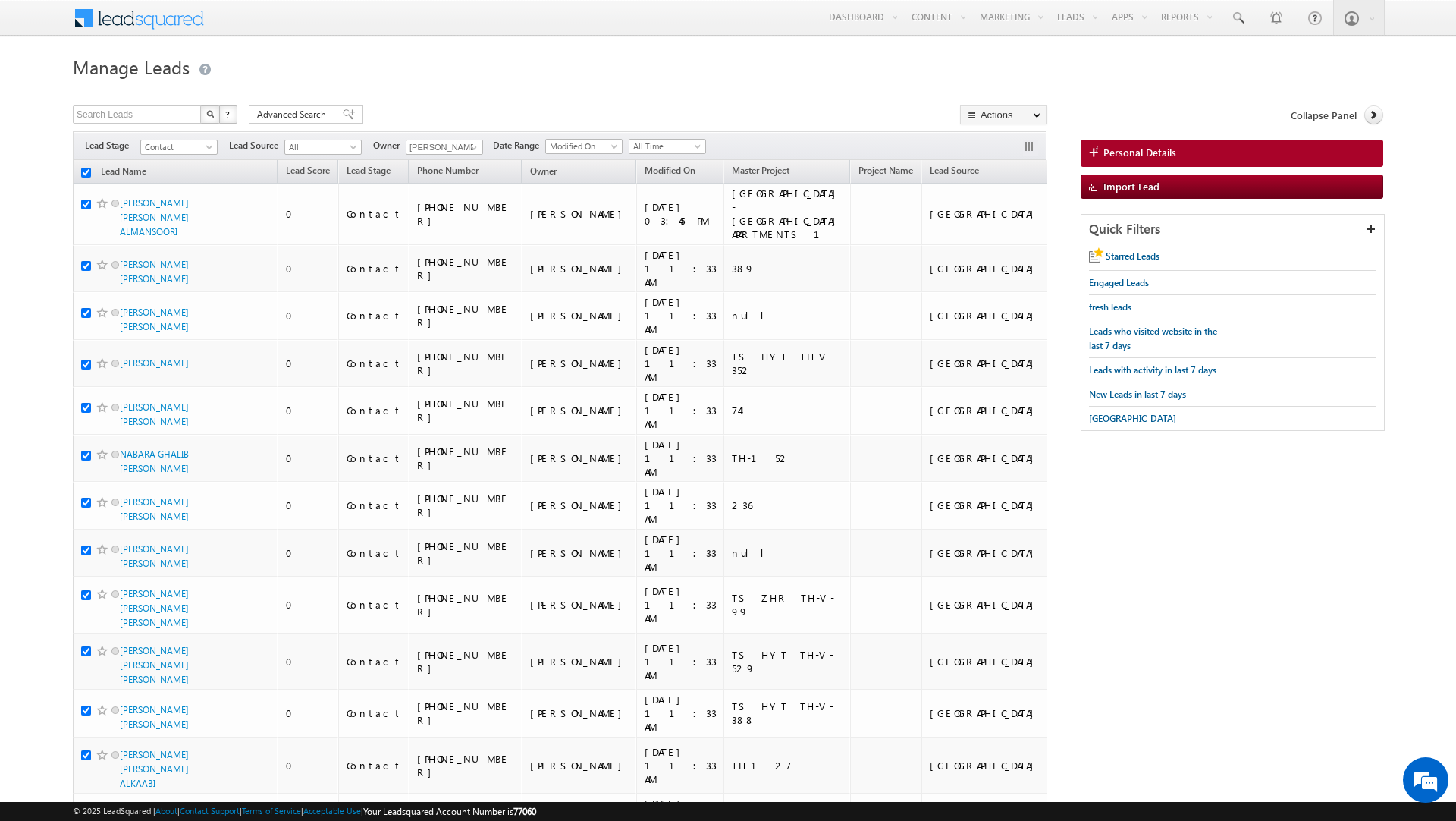
checkbox input "true"
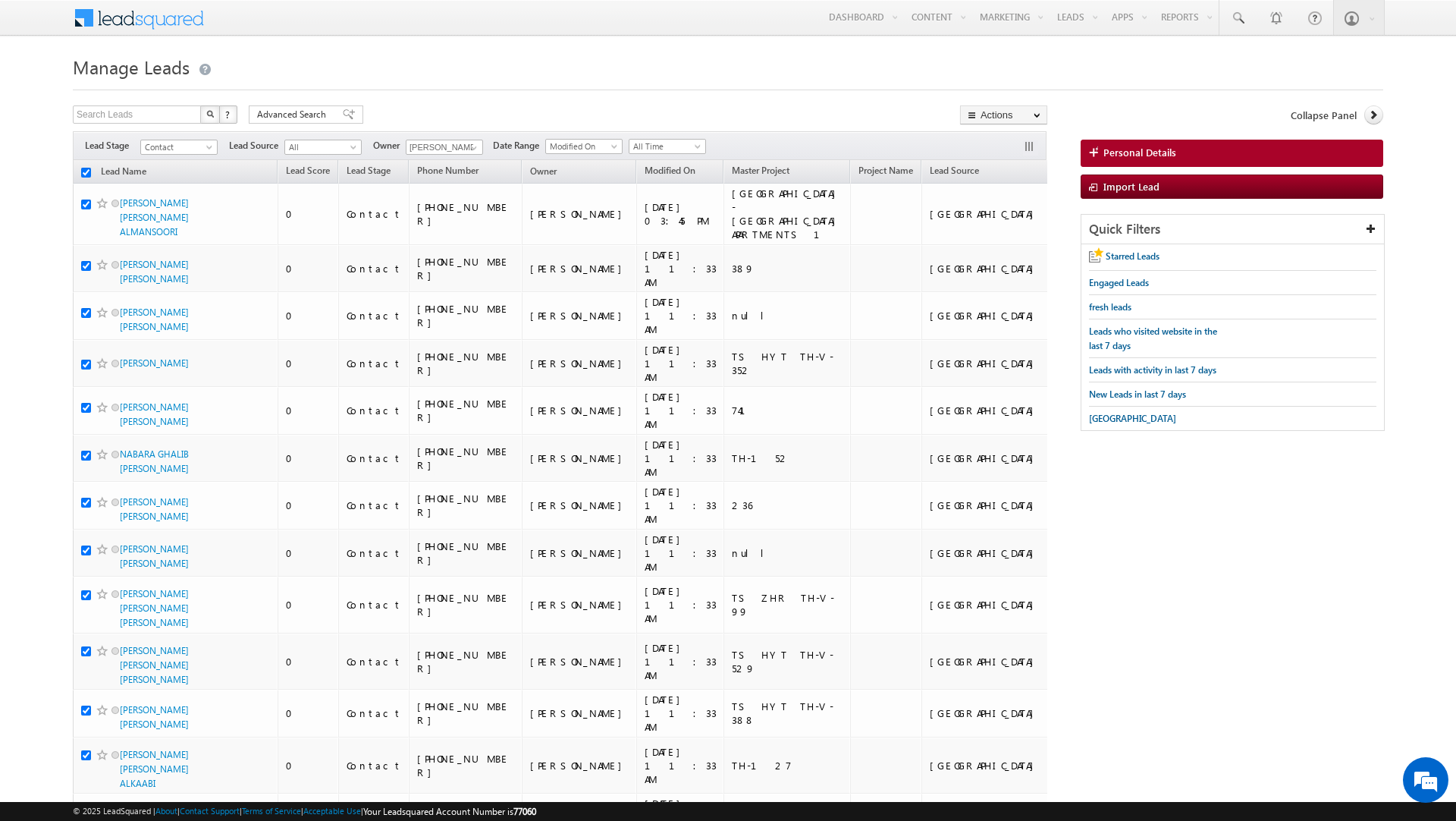
checkbox input "true"
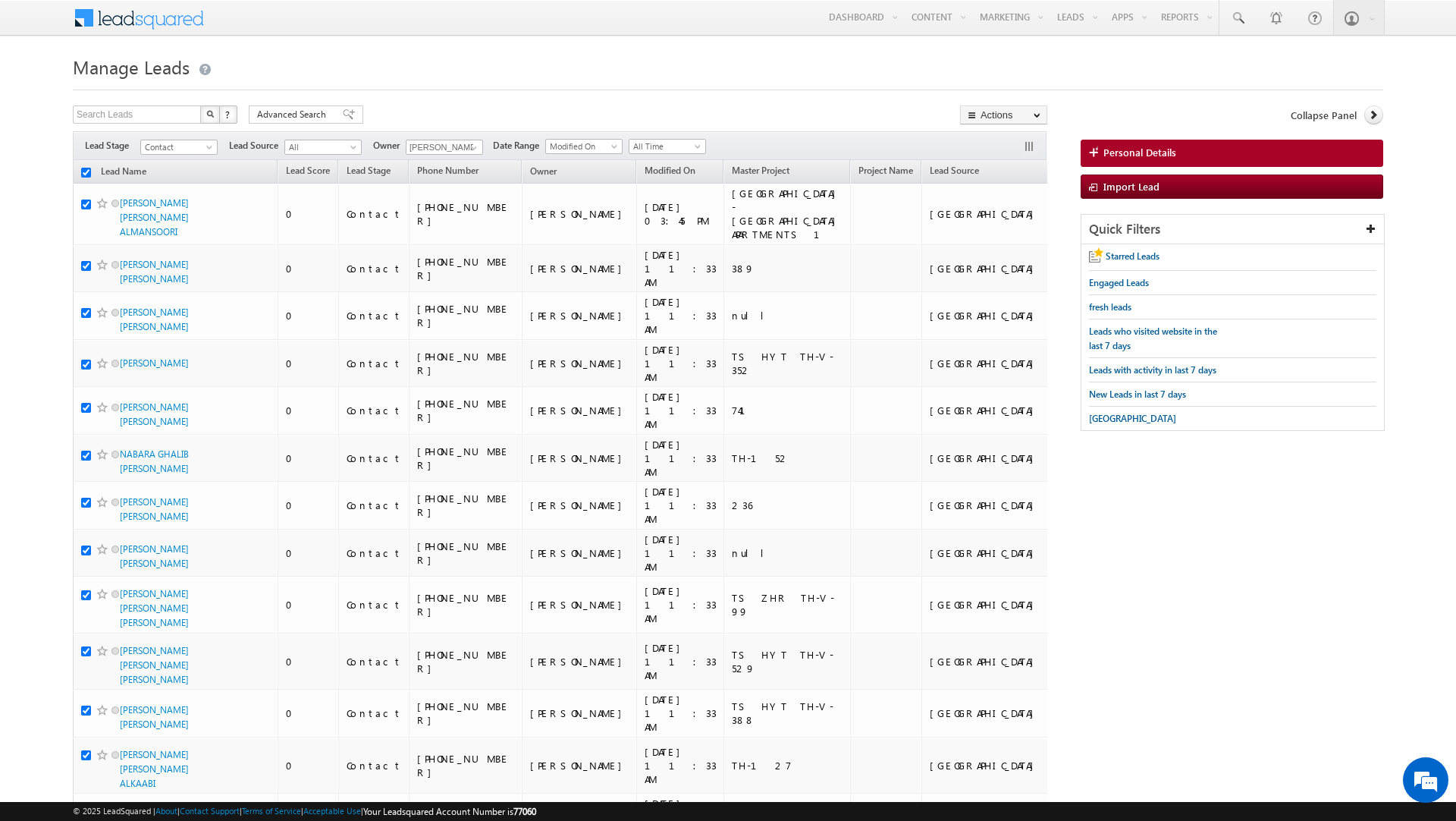
checkbox input "true"
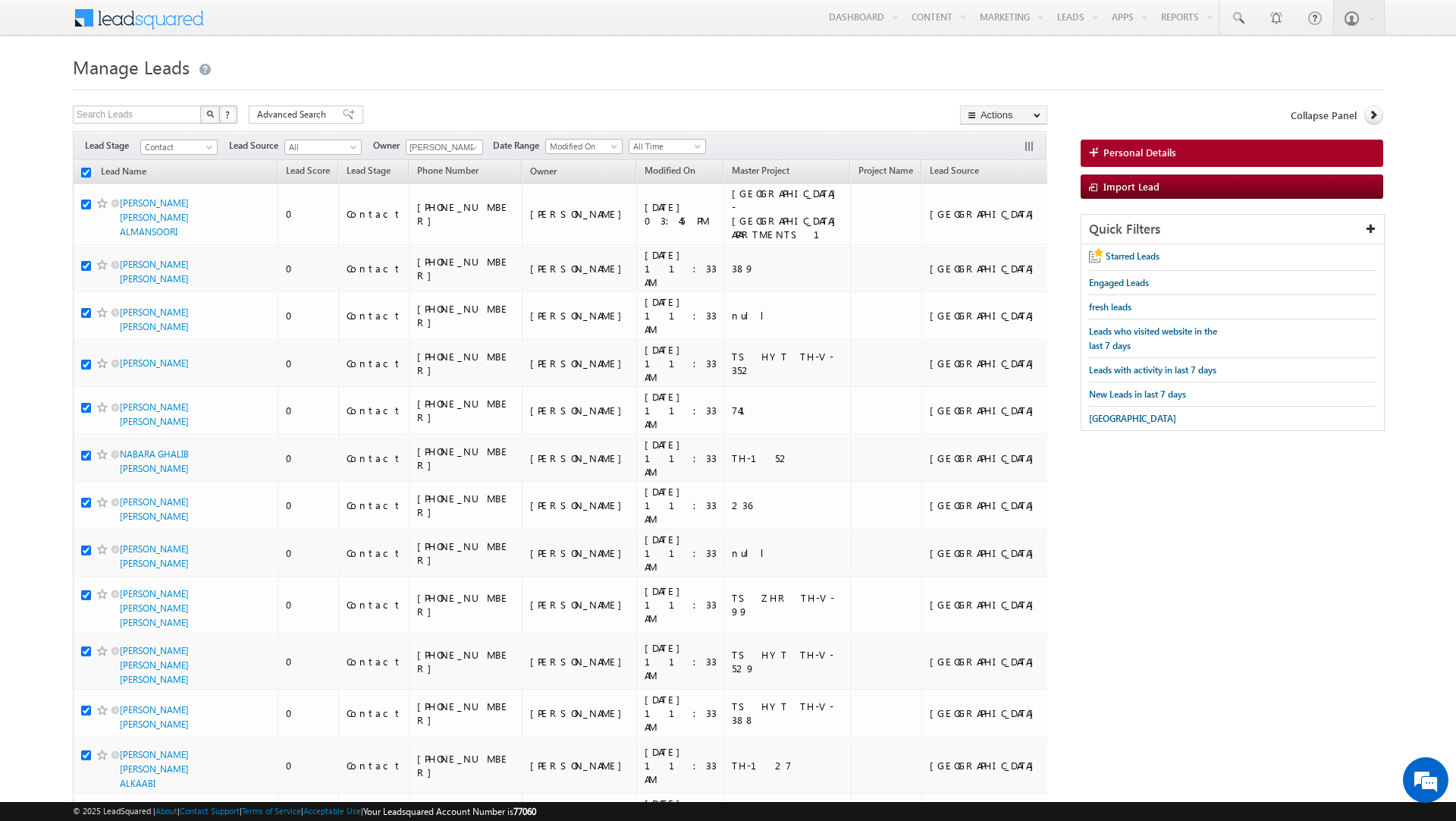
checkbox input "true"
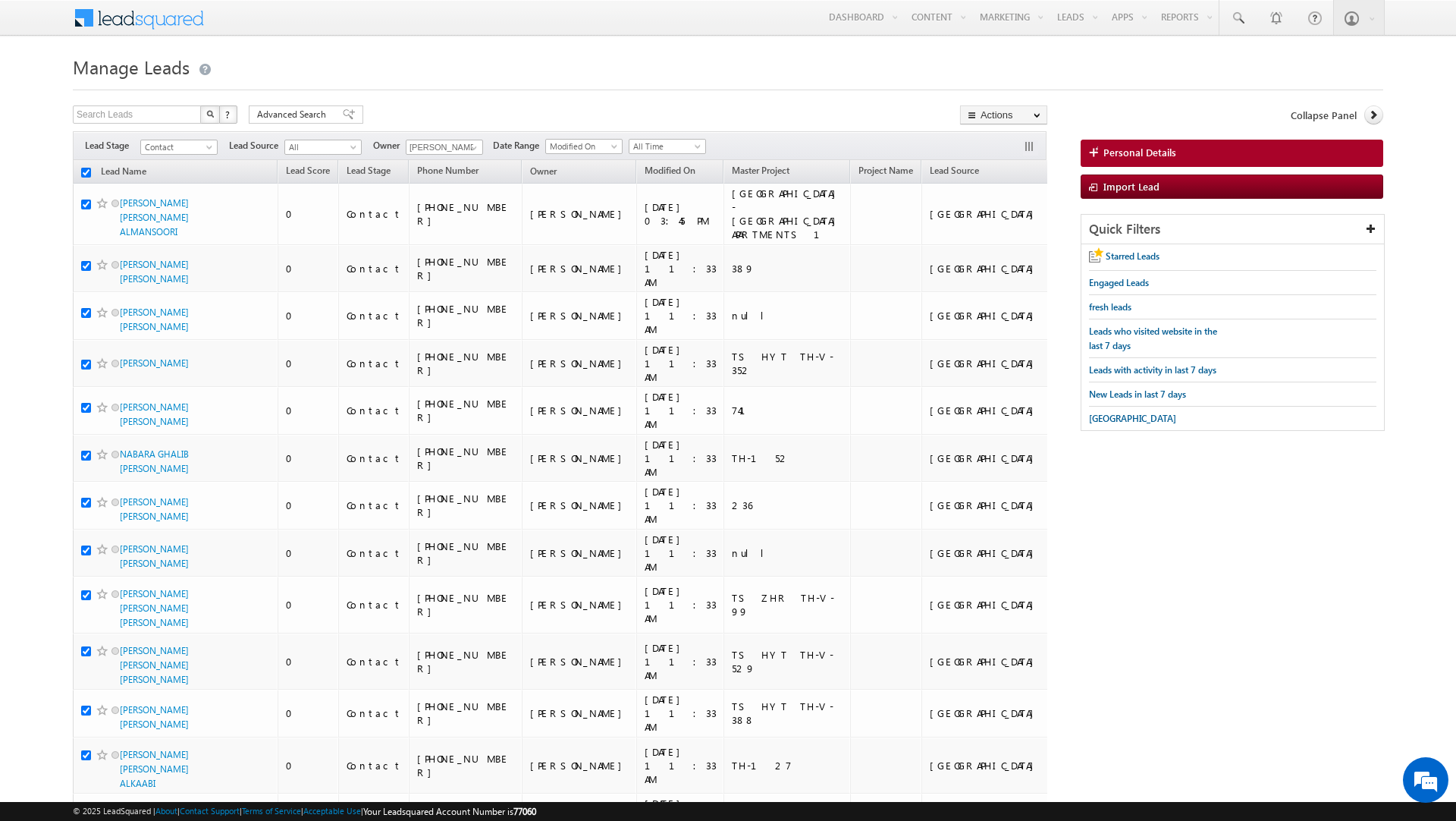
checkbox input "true"
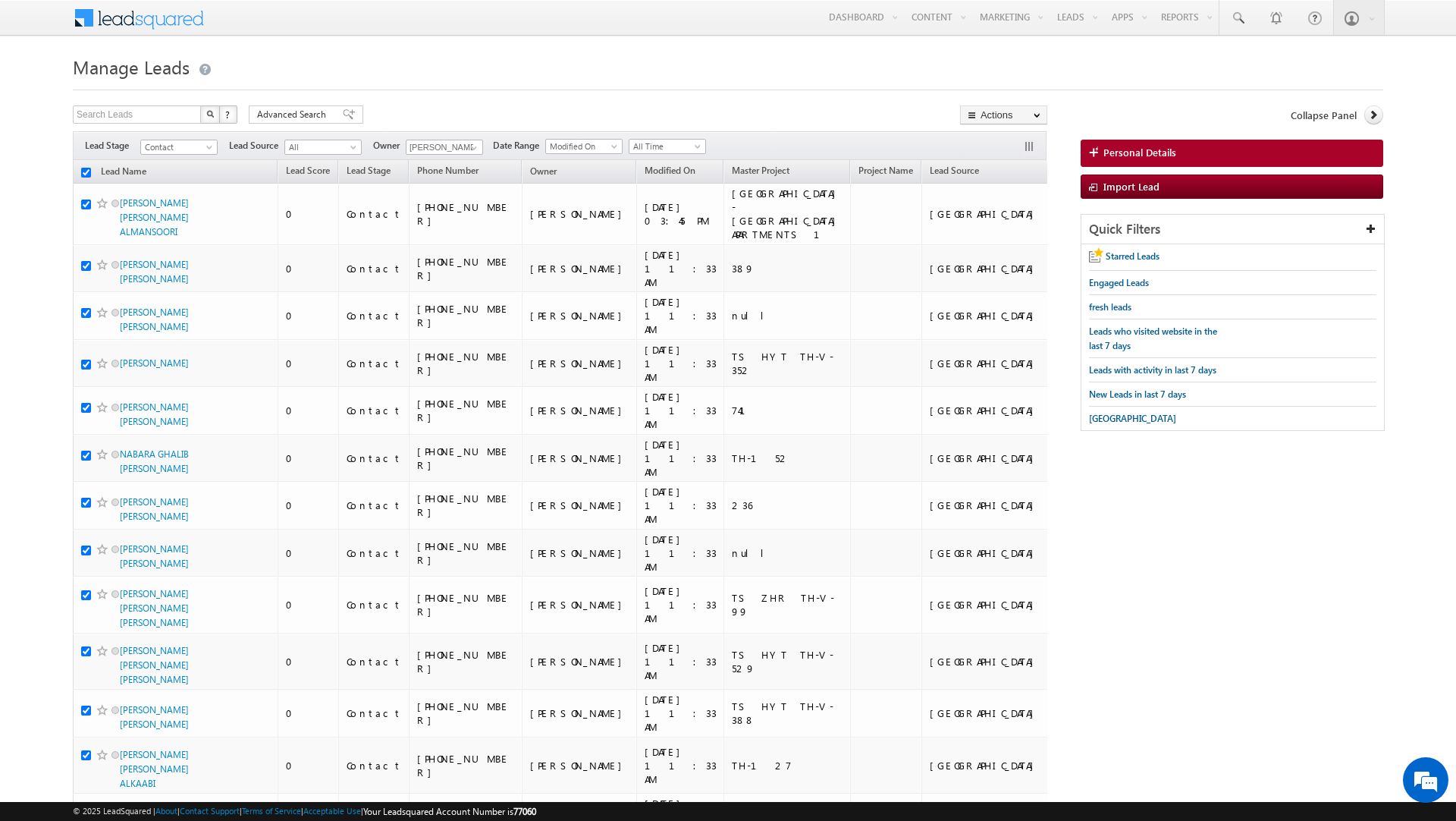
checkbox input "true"
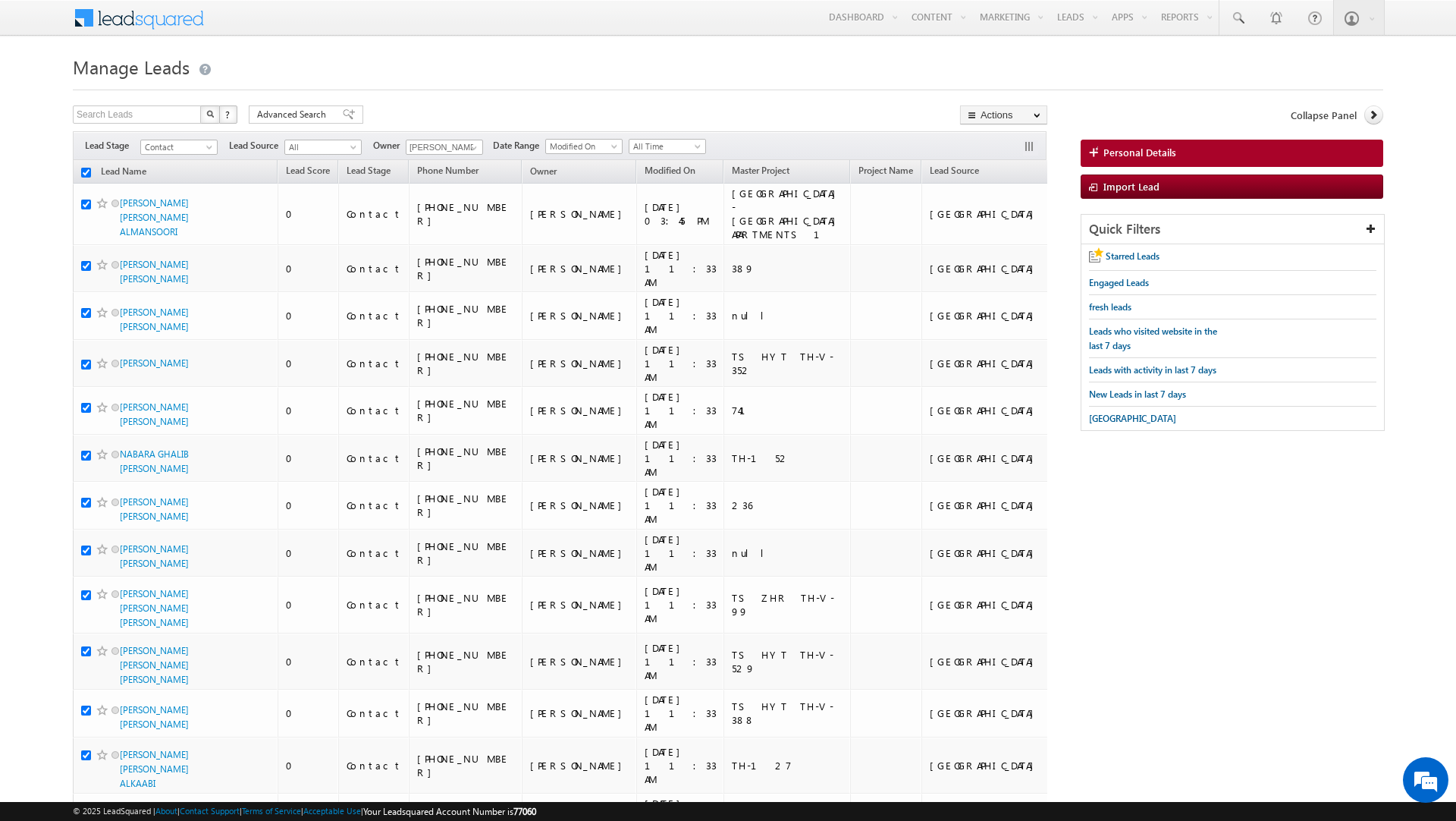
checkbox input "true"
click at [976, 244] on link "Change Owner" at bounding box center [1004, 245] width 86 height 18
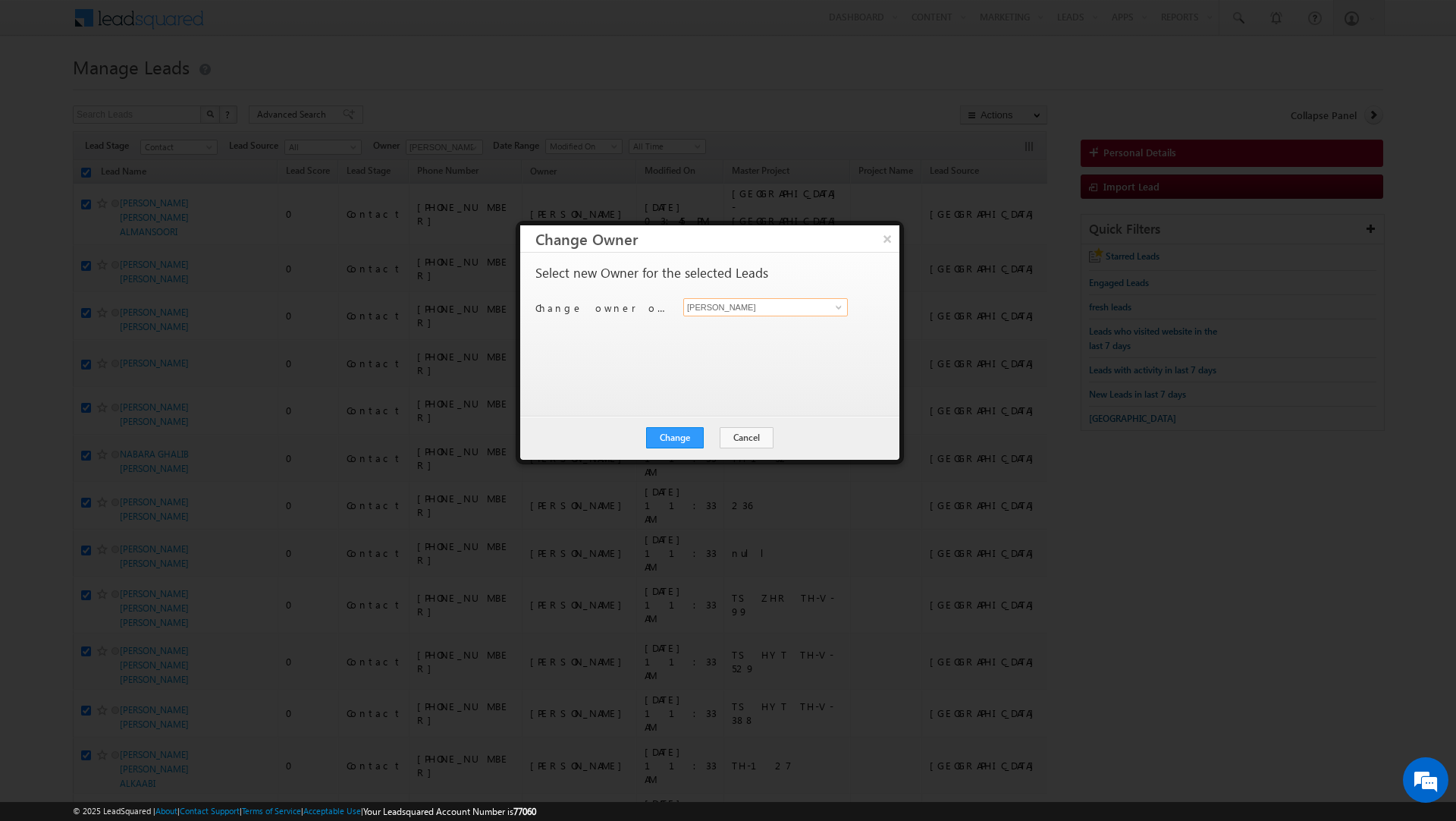
click at [781, 308] on input "[PERSON_NAME]" at bounding box center [765, 306] width 164 height 18
click at [752, 327] on link "Murari Sharma murari.sharma@indglobal.ae" at bounding box center [765, 331] width 164 height 29
type input "Murari Sharma"
click at [676, 432] on button "Change" at bounding box center [675, 437] width 57 height 21
click at [714, 432] on button "Close" at bounding box center [712, 437] width 49 height 21
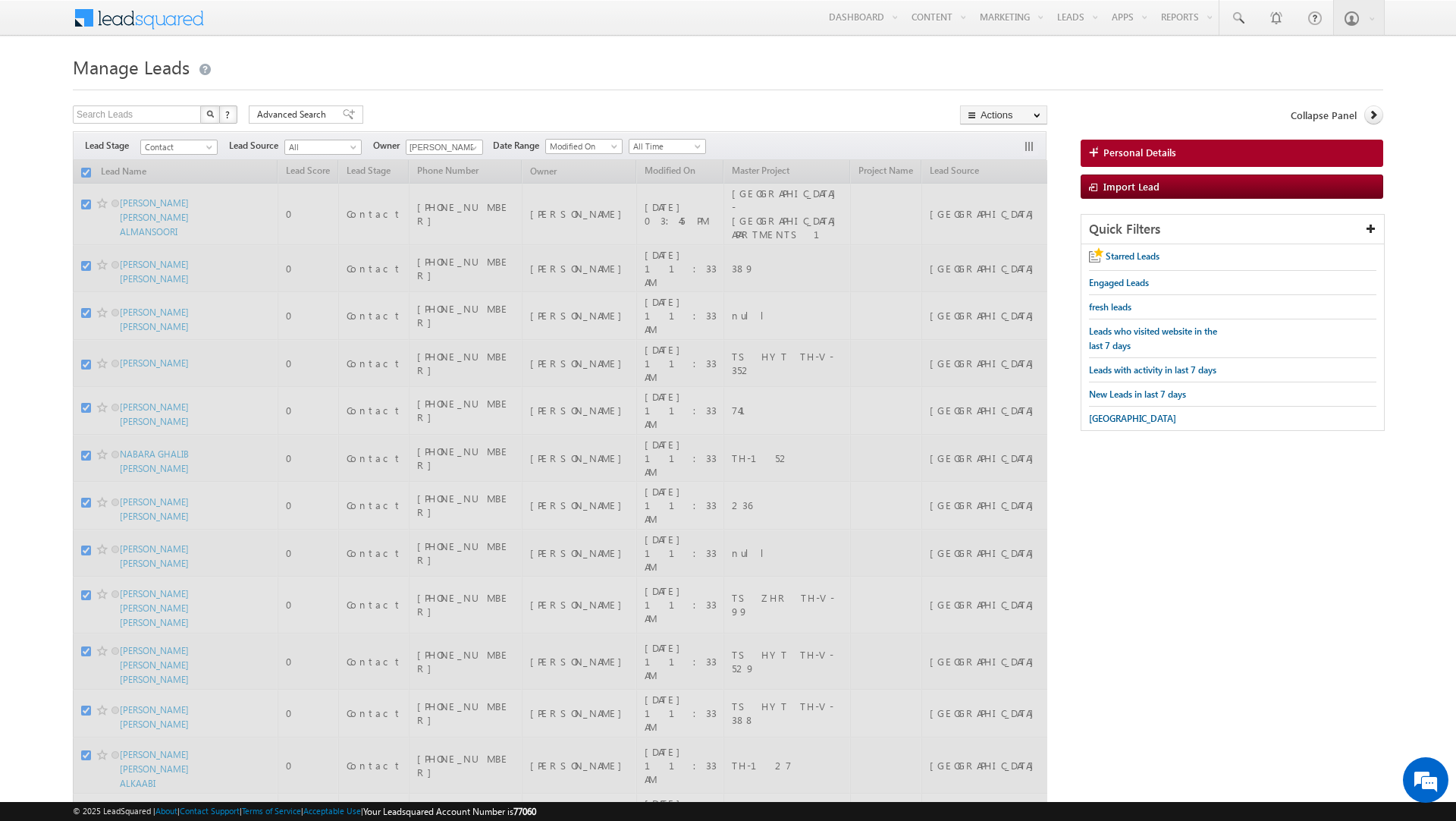
checkbox input "false"
